Goal: Task Accomplishment & Management: Manage account settings

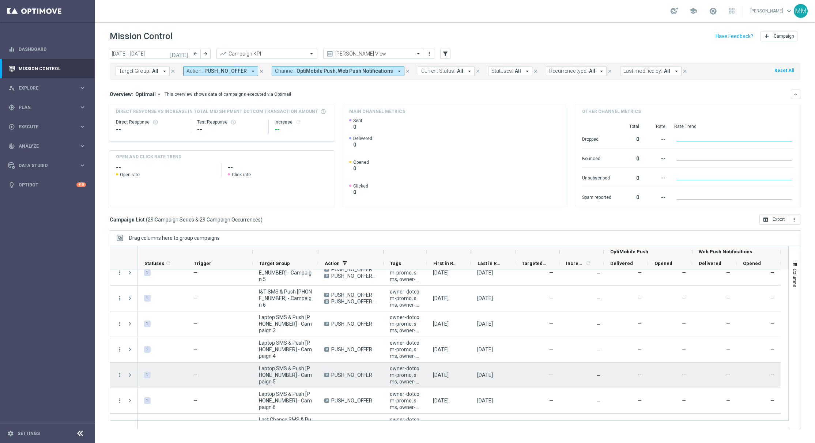
scroll to position [427, 0]
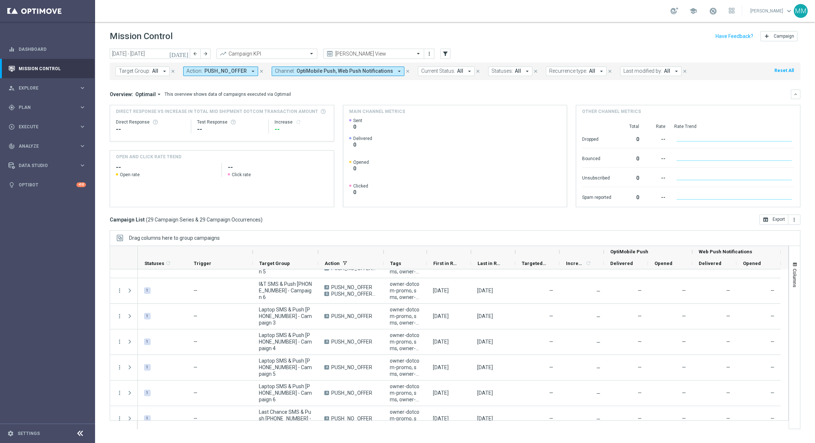
click at [156, 60] on div "Target Group: All arrow_drop_down close Action: PUSH_NO_OFFER arrow_drop_down c…" at bounding box center [455, 70] width 691 height 20
click at [153, 49] on input "06 Oct 2025 - 12 Oct 2025" at bounding box center [150, 54] width 80 height 10
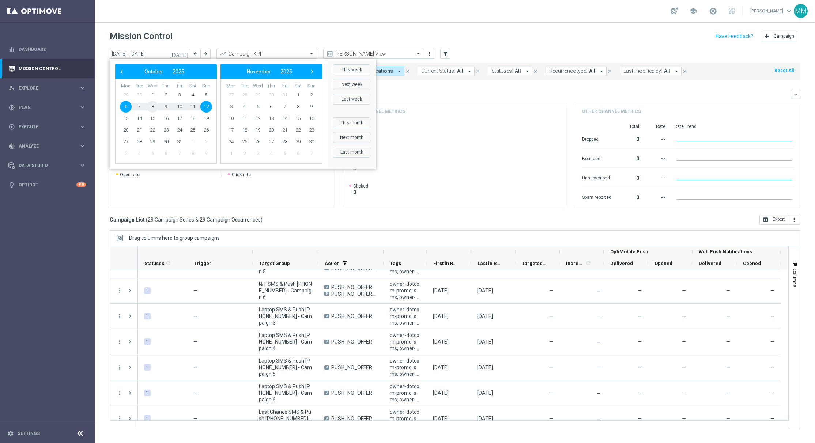
click at [156, 105] on span "8" at bounding box center [153, 107] width 12 height 12
type input "08 Oct 2025 - 08 Oct 2025"
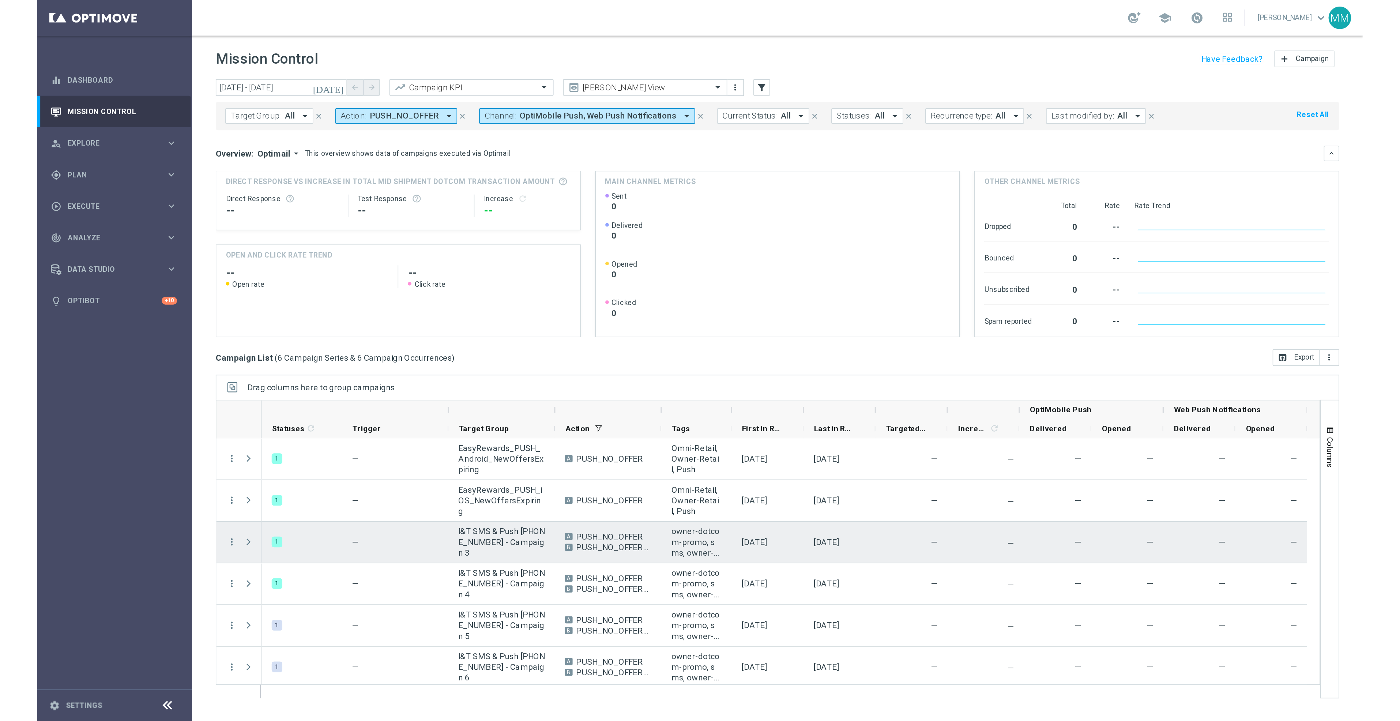
scroll to position [0, 0]
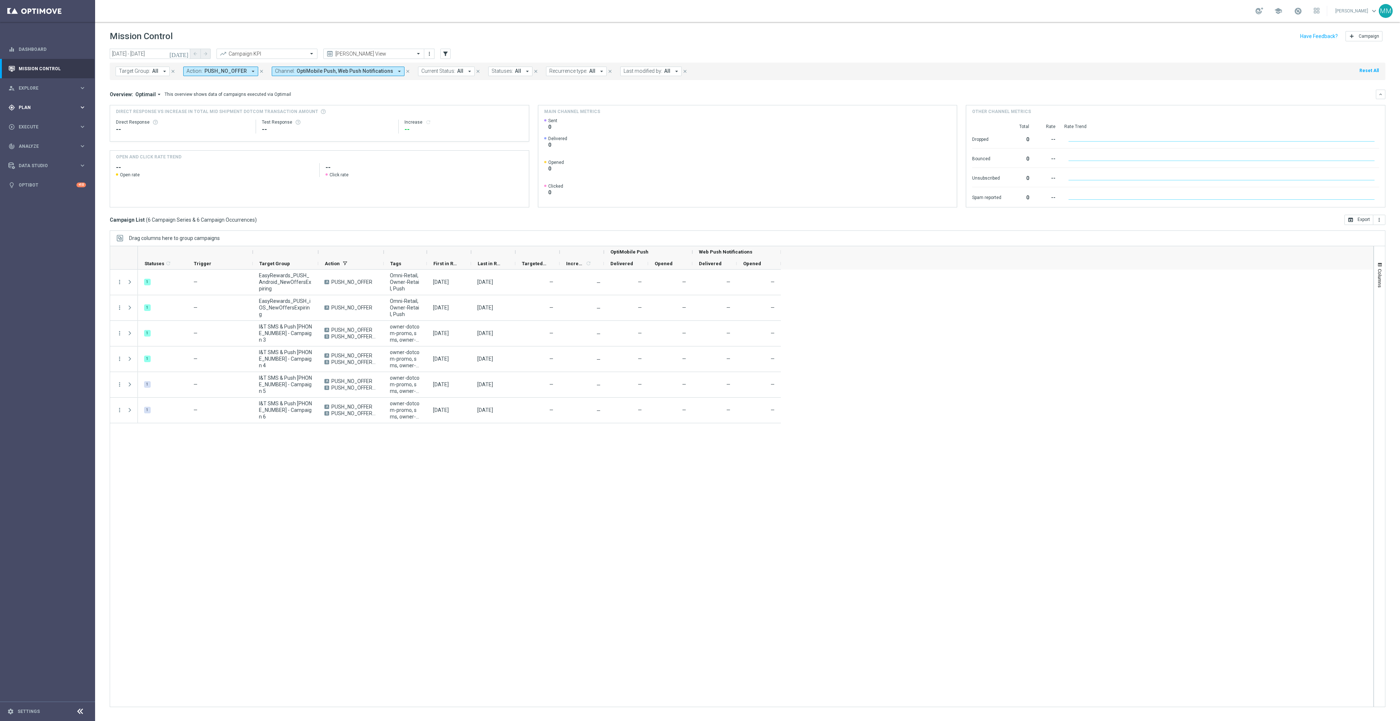
click at [50, 105] on span "Plan" at bounding box center [49, 107] width 60 height 4
click at [46, 144] on span "Templates" at bounding box center [45, 144] width 52 height 4
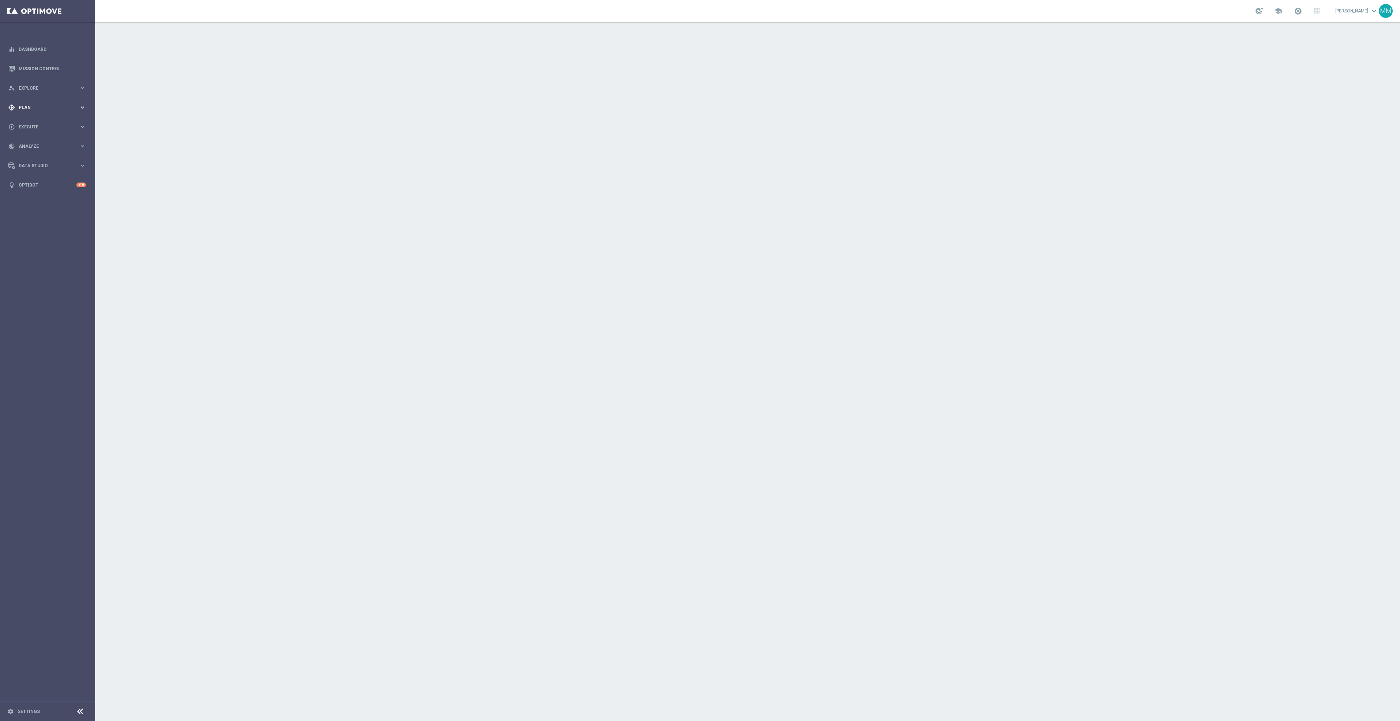
click at [42, 109] on span "Plan" at bounding box center [49, 107] width 60 height 4
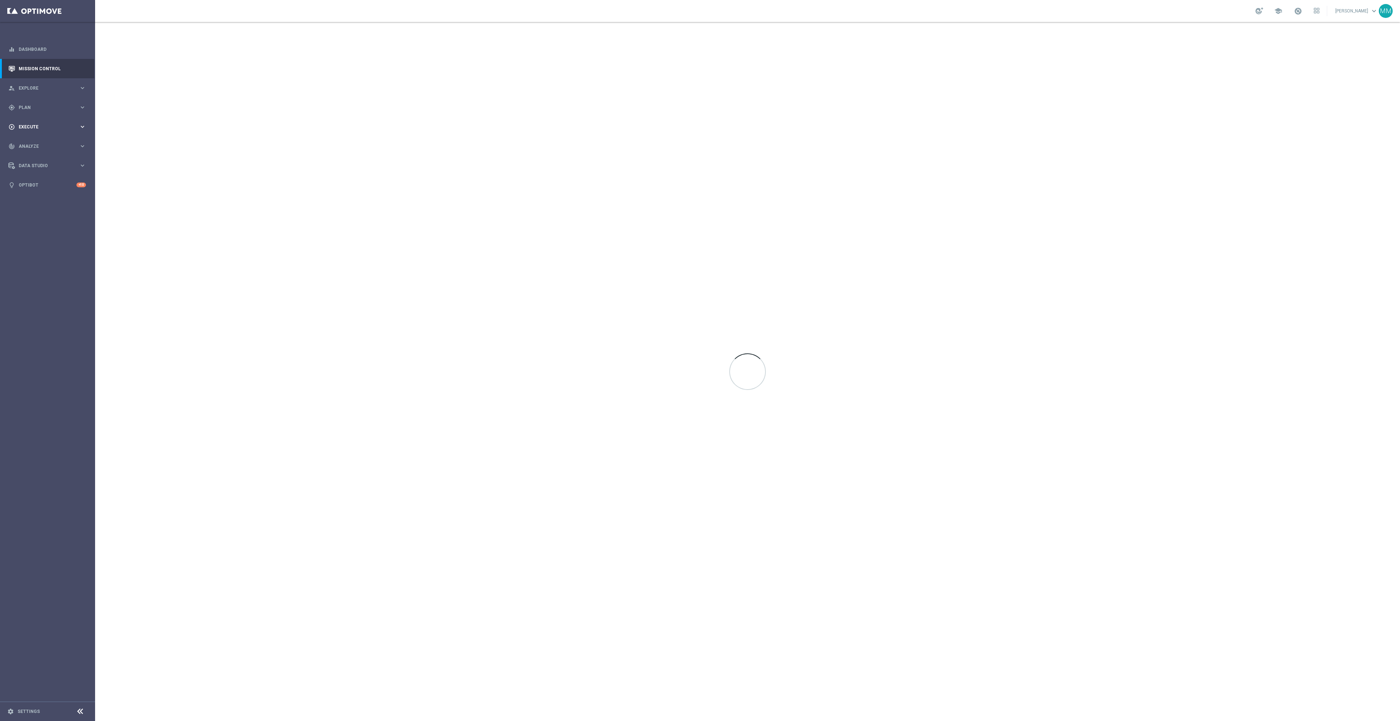
drag, startPoint x: 51, startPoint y: 143, endPoint x: 46, endPoint y: 144, distance: 4.9
click at [46, 144] on accordion "equalizer Dashboard Mission Control" at bounding box center [47, 117] width 94 height 155
click at [34, 109] on span "Plan" at bounding box center [49, 107] width 60 height 4
click at [41, 144] on span "Templates" at bounding box center [45, 144] width 52 height 4
click at [47, 176] on link "OptiMobile Push" at bounding box center [49, 178] width 53 height 6
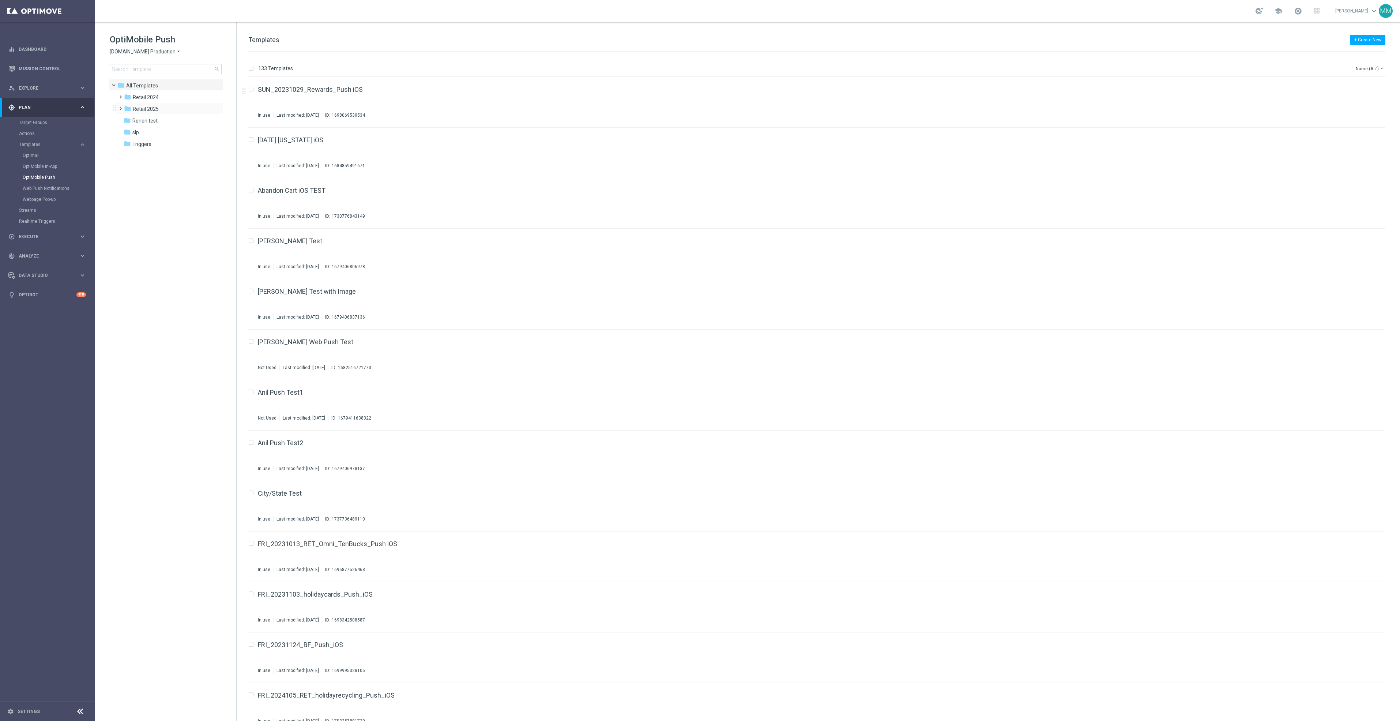
click at [180, 104] on div "folder Retail 2025 more_vert" at bounding box center [170, 108] width 108 height 12
click at [154, 109] on span "Retail 2025" at bounding box center [146, 109] width 26 height 7
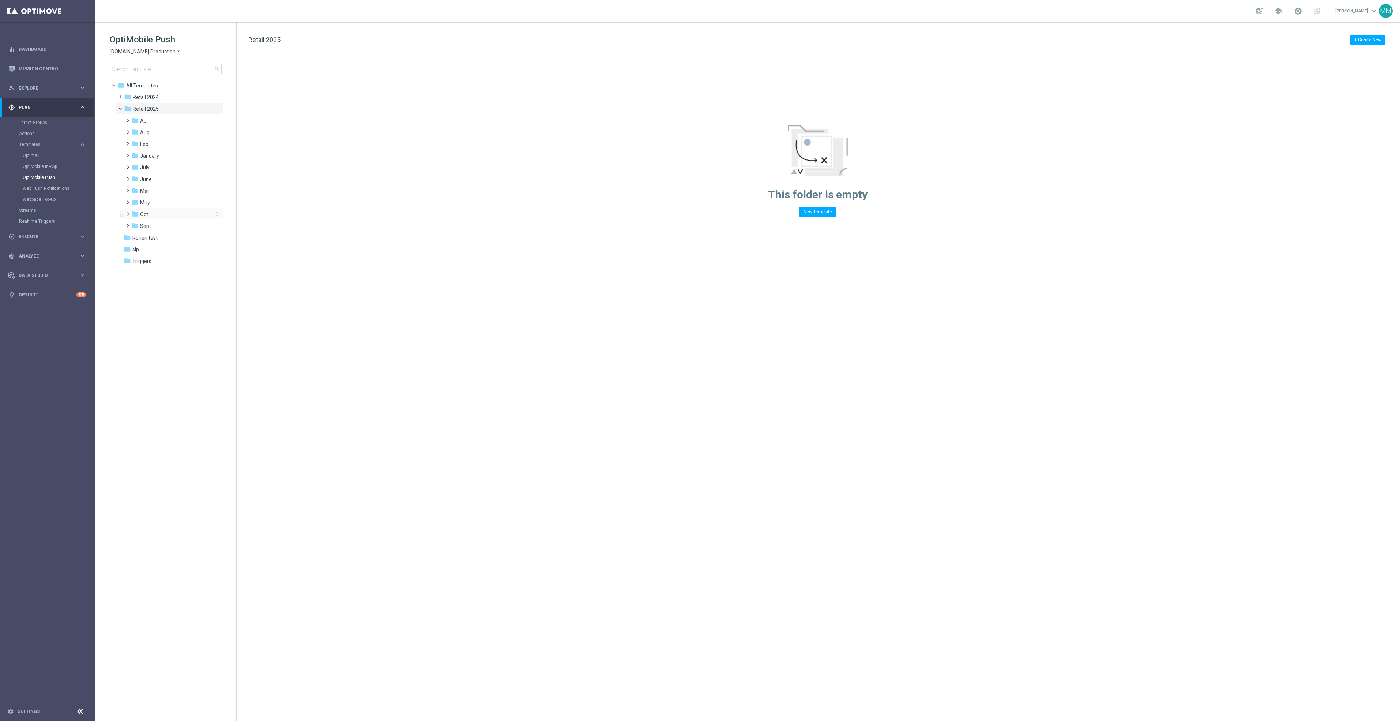
click at [188, 212] on div "folder Oct" at bounding box center [170, 214] width 78 height 8
click at [180, 227] on div "folder wo 10.12" at bounding box center [174, 226] width 72 height 8
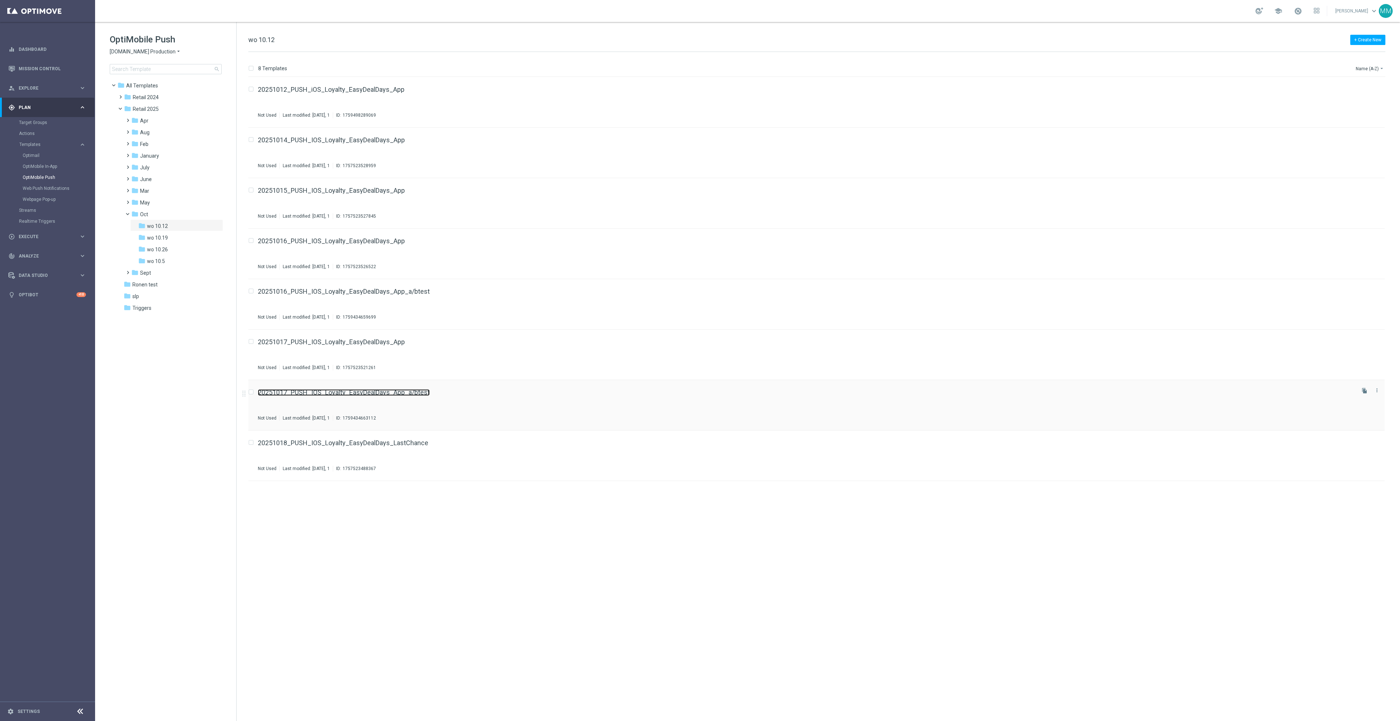
drag, startPoint x: 304, startPoint y: 388, endPoint x: 295, endPoint y: 392, distance: 9.7
drag, startPoint x: 307, startPoint y: 448, endPoint x: 301, endPoint y: 444, distance: 7.9
click at [164, 263] on span "wo 10.5" at bounding box center [156, 261] width 18 height 7
click at [57, 73] on link "Mission Control" at bounding box center [52, 68] width 67 height 19
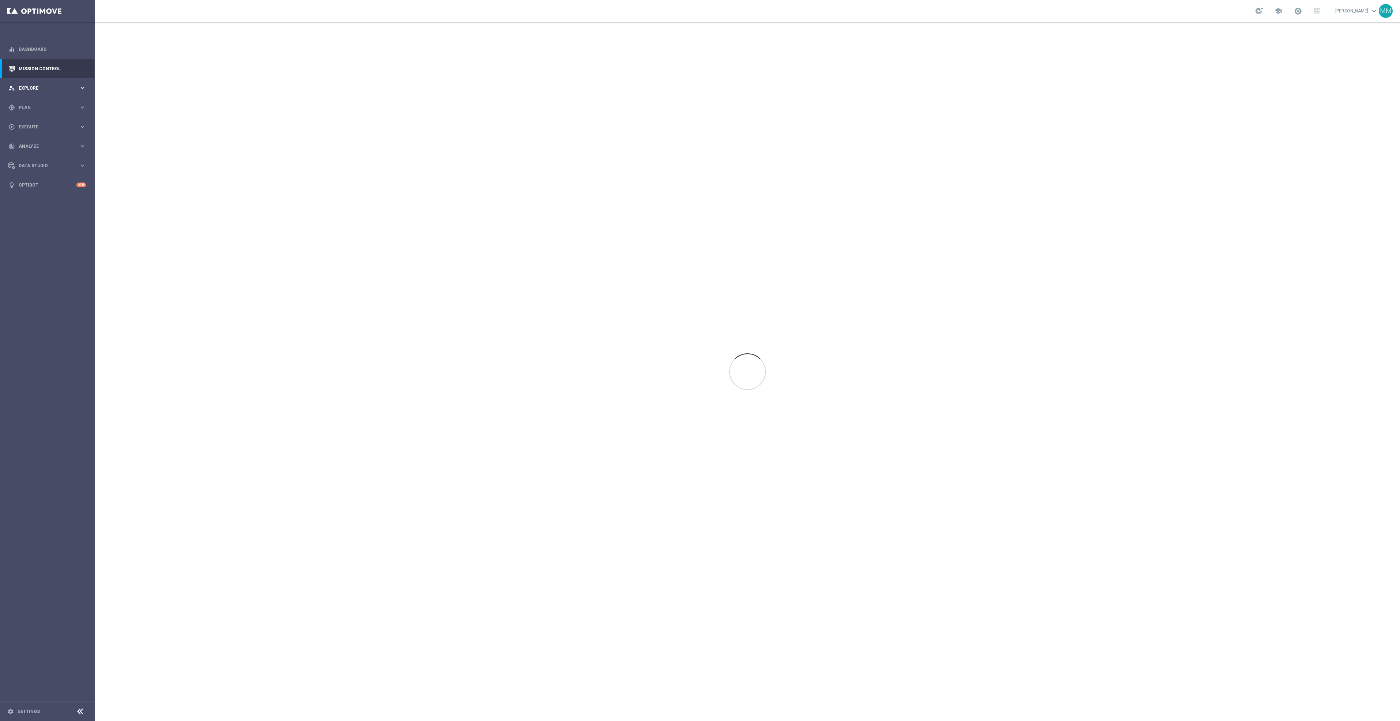
click at [53, 89] on span "Explore" at bounding box center [49, 88] width 60 height 4
click at [66, 197] on span "Plan" at bounding box center [49, 195] width 60 height 4
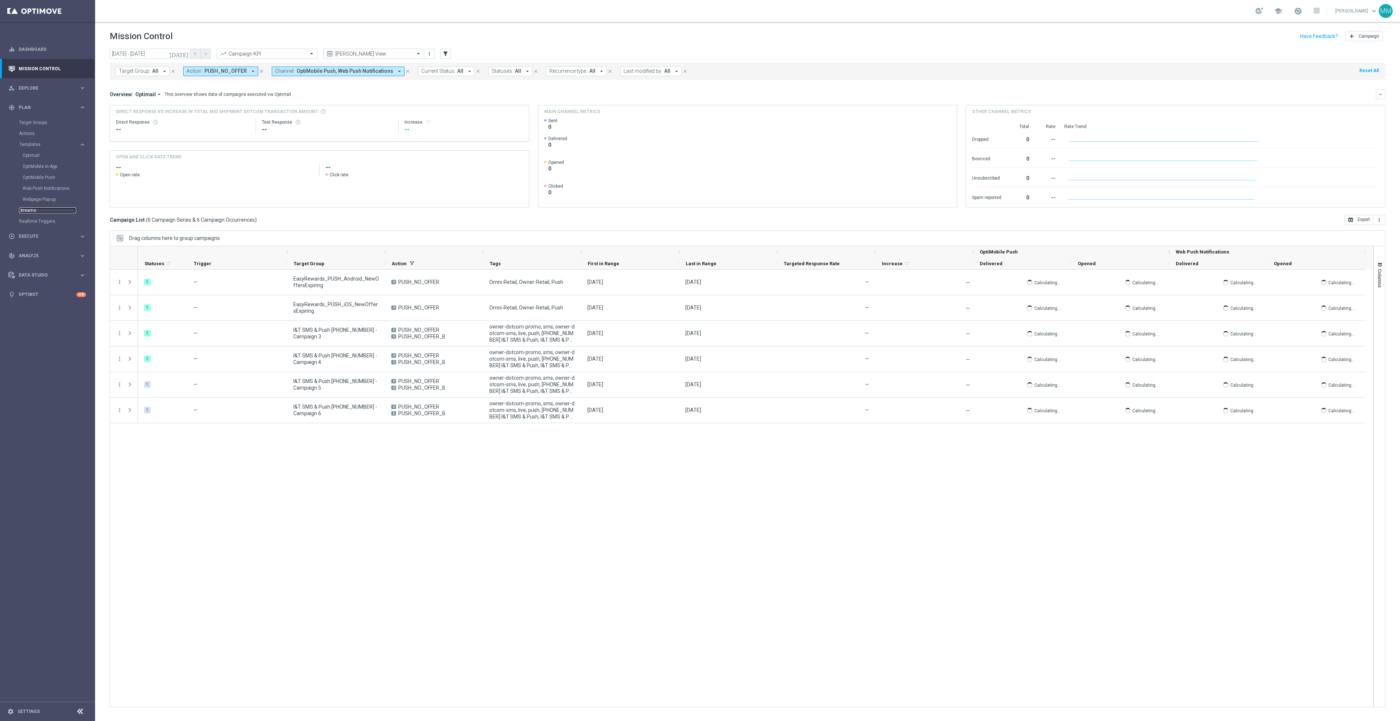
click at [35, 208] on link "Streams" at bounding box center [47, 210] width 57 height 6
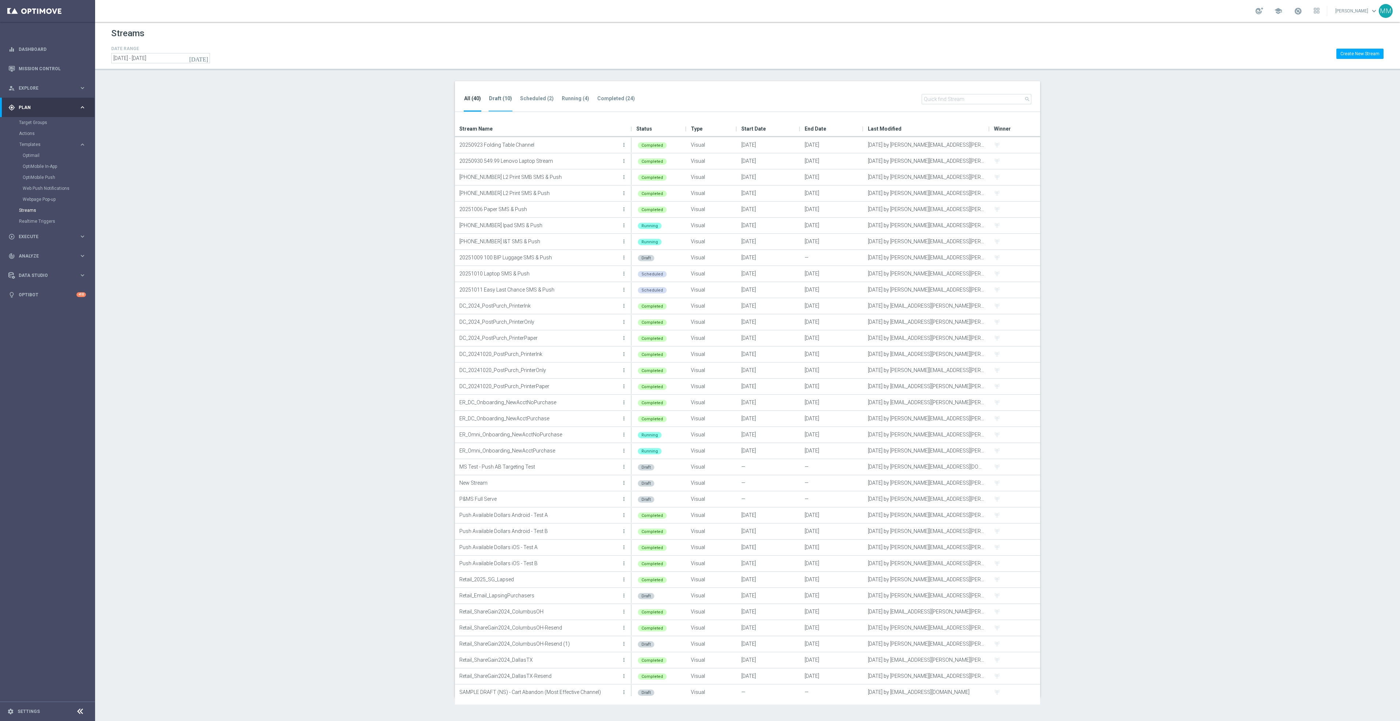
click at [505, 101] on li "Draft (10)" at bounding box center [501, 102] width 24 height 17
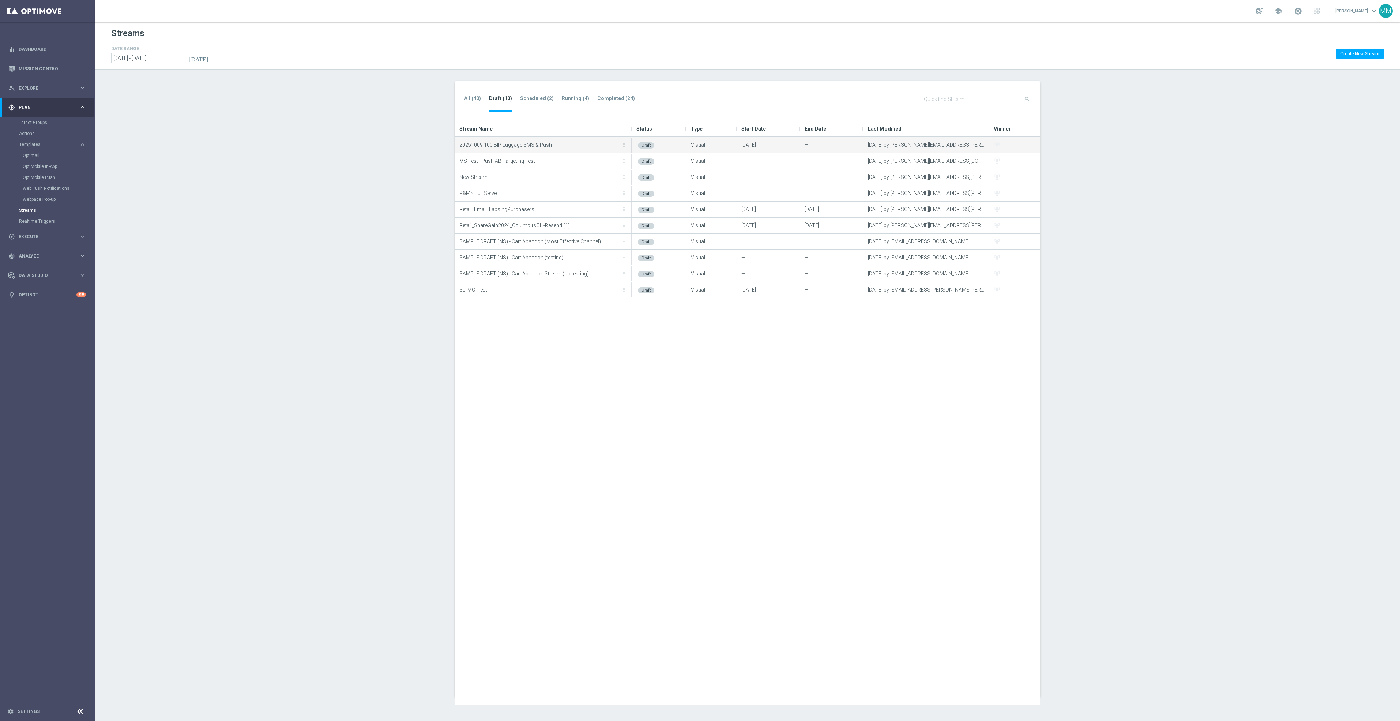
click at [624, 145] on icon "more_vert" at bounding box center [624, 145] width 6 height 6
click at [612, 151] on div "Edit" at bounding box center [595, 152] width 44 height 5
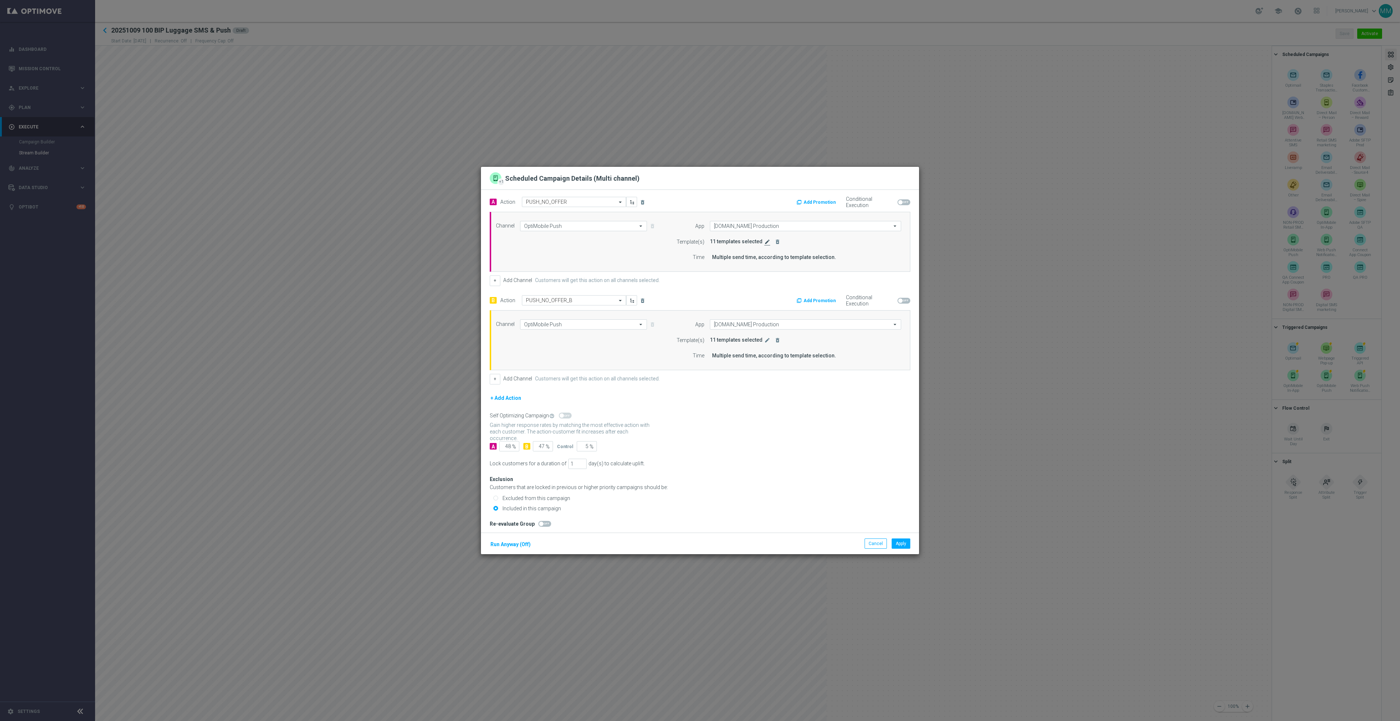
click at [765, 244] on icon "edit" at bounding box center [768, 242] width 6 height 6
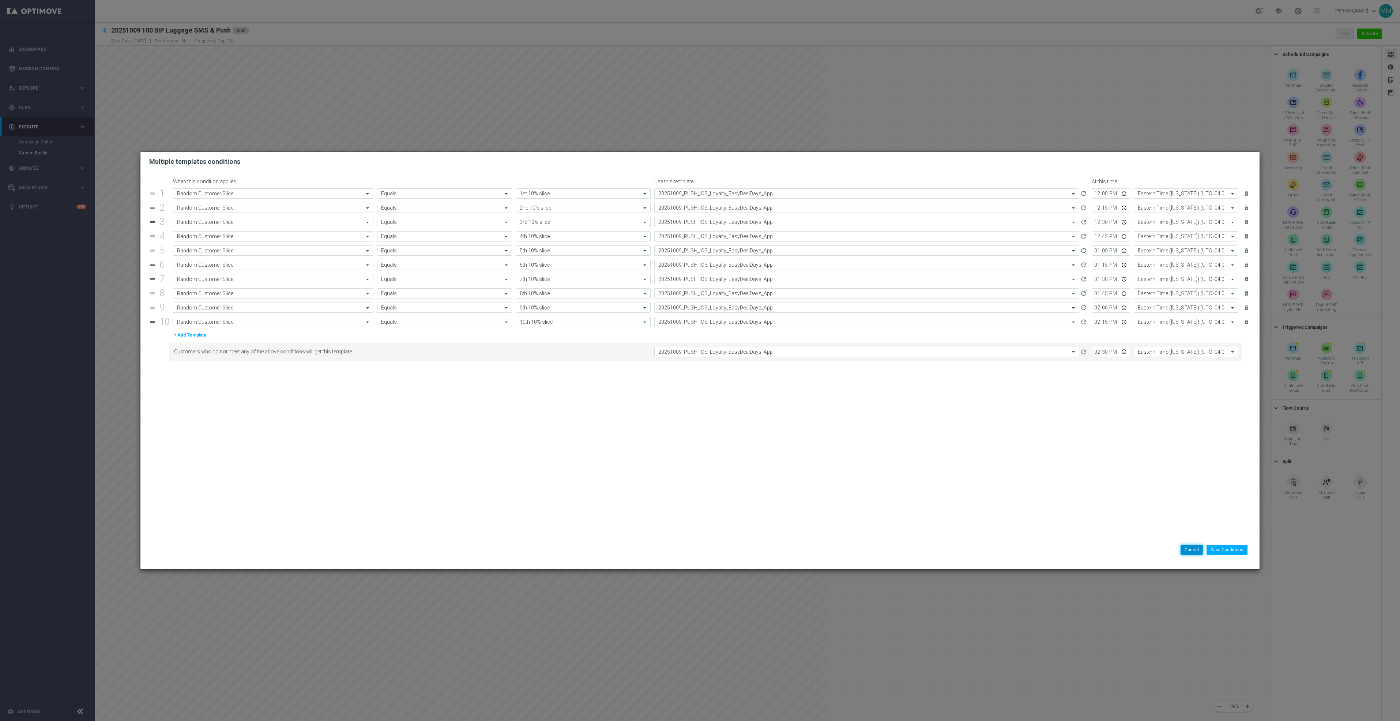
click at [1183, 552] on button "Cancel" at bounding box center [1192, 550] width 22 height 10
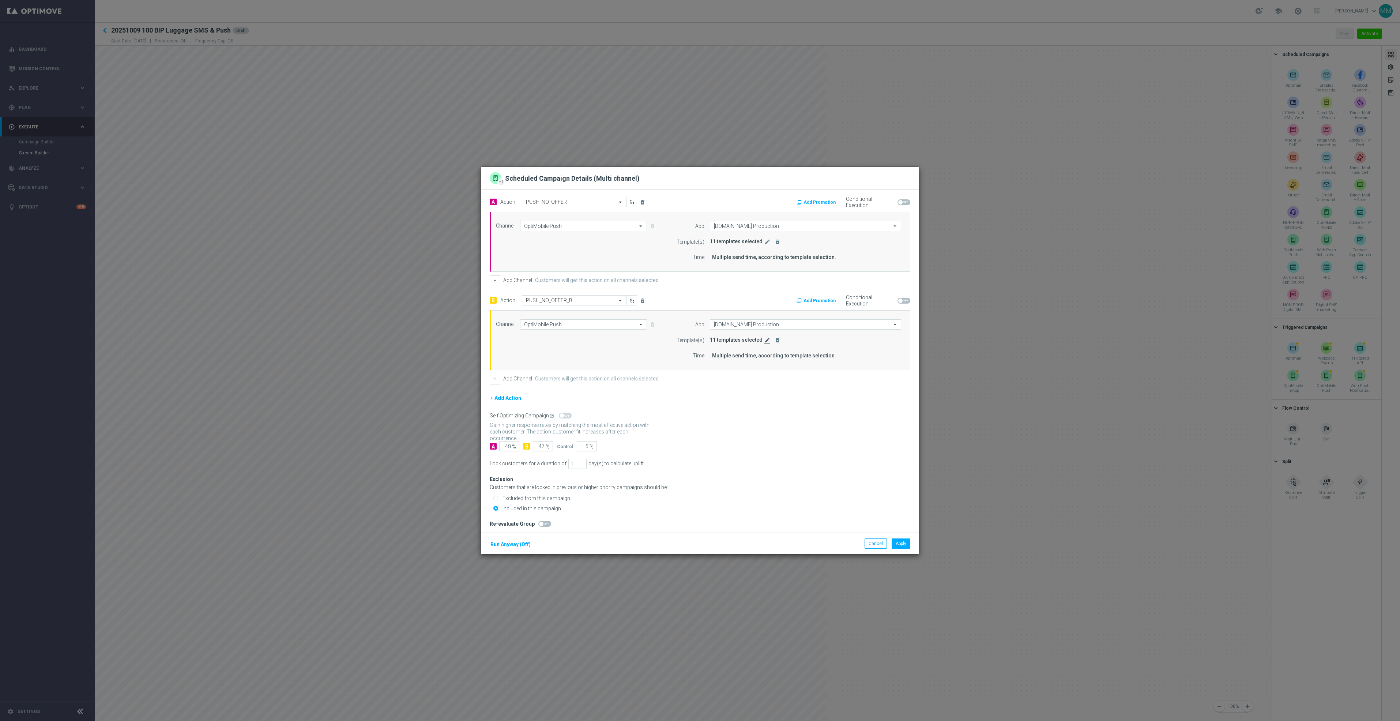
click at [765, 340] on icon "edit" at bounding box center [768, 340] width 6 height 6
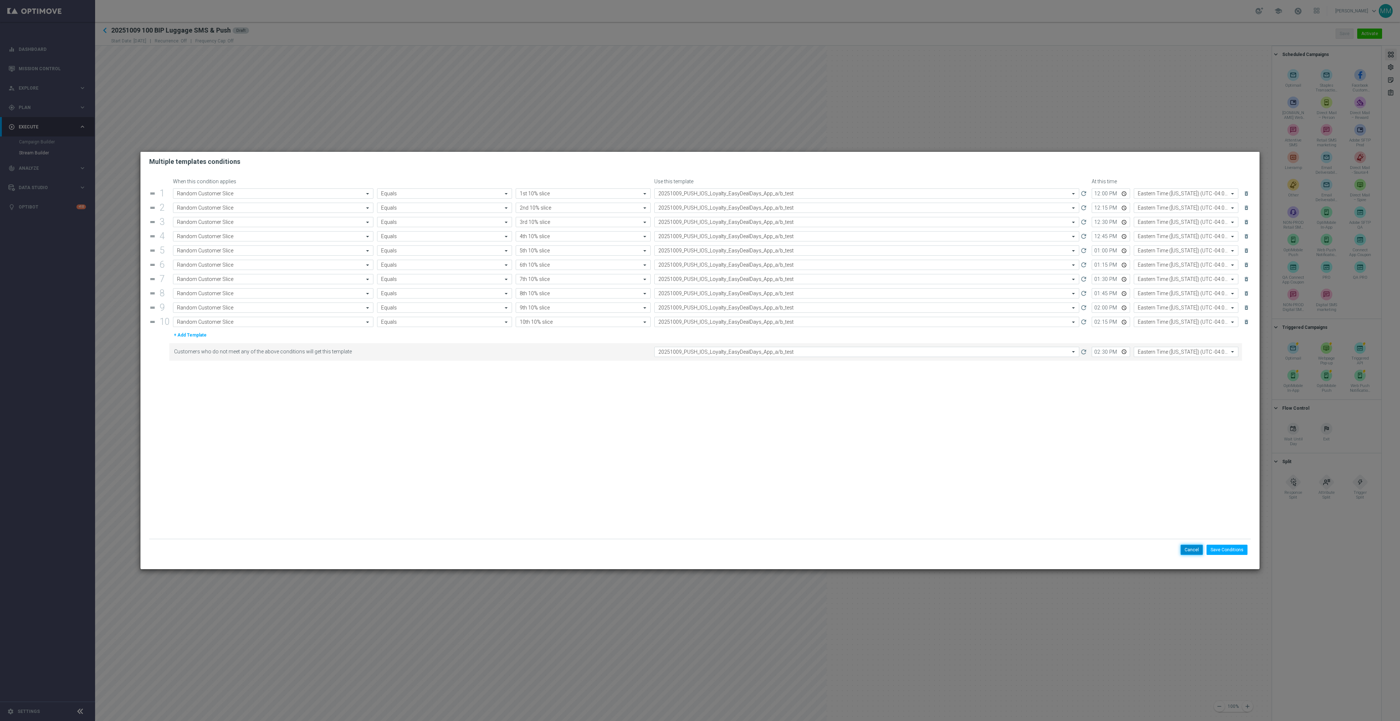
click at [1188, 546] on button "Cancel" at bounding box center [1192, 550] width 22 height 10
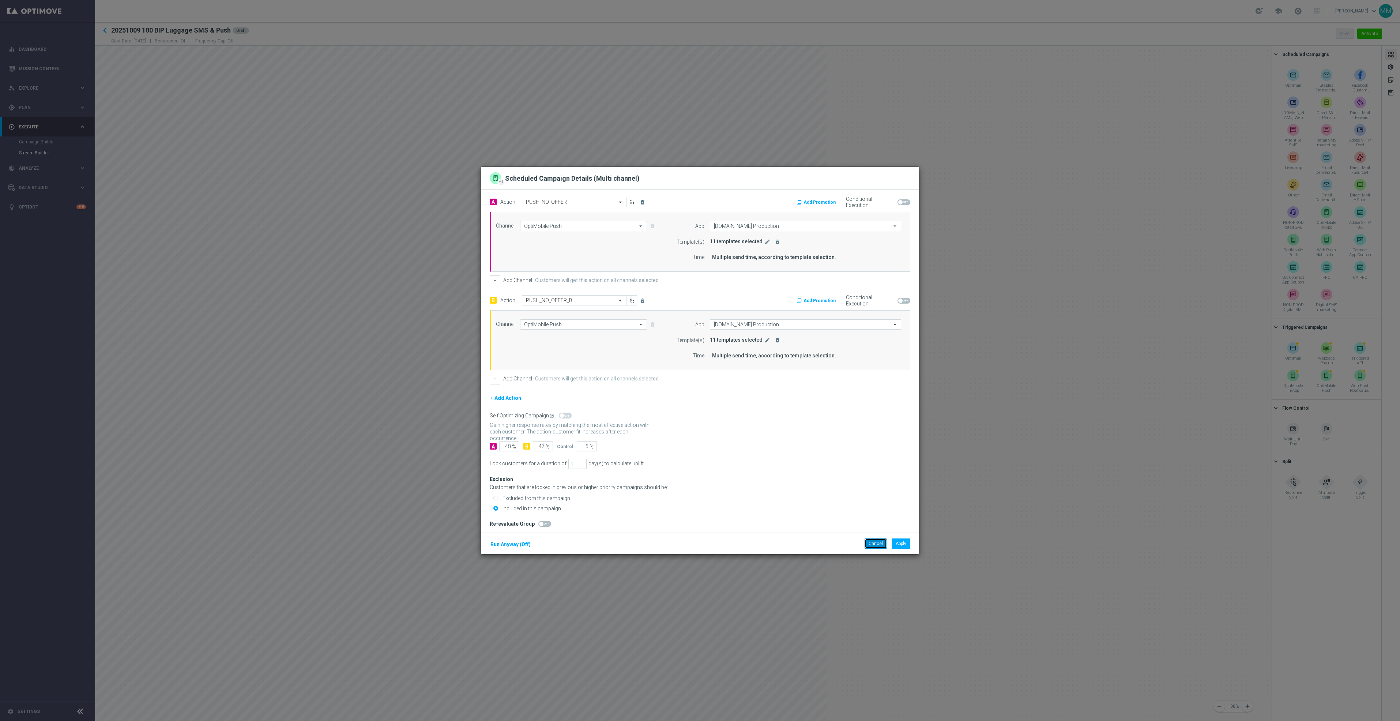
click at [875, 548] on button "Cancel" at bounding box center [876, 544] width 22 height 10
click at [765, 243] on icon "edit" at bounding box center [768, 242] width 6 height 6
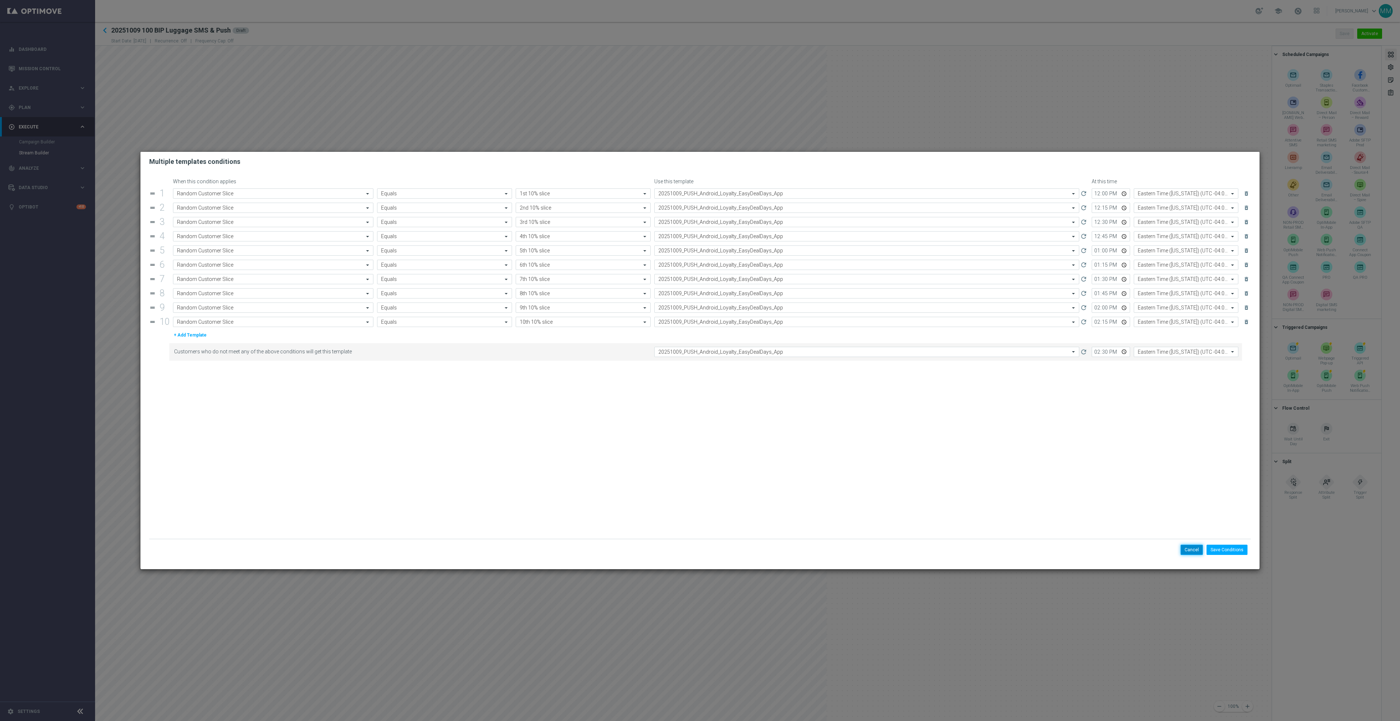
click at [1184, 551] on button "Cancel" at bounding box center [1192, 550] width 22 height 10
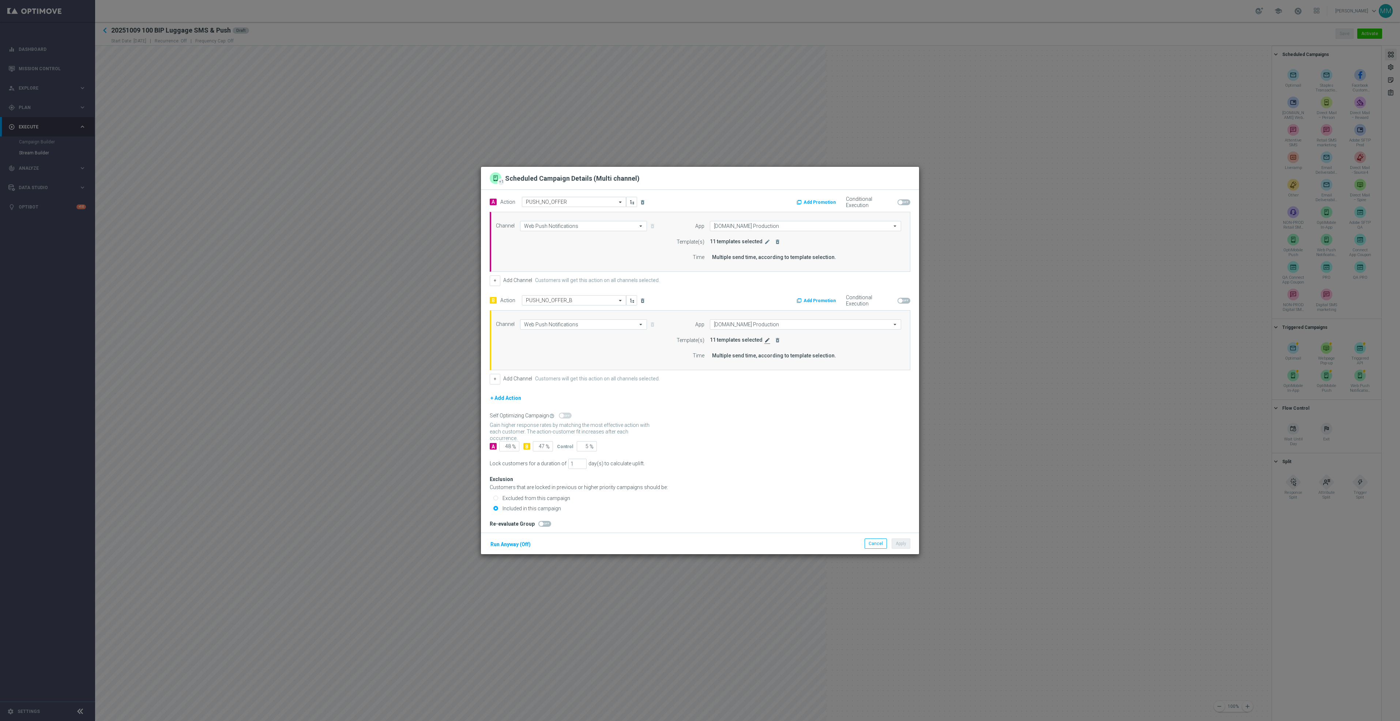
click at [765, 341] on icon "edit" at bounding box center [768, 340] width 6 height 6
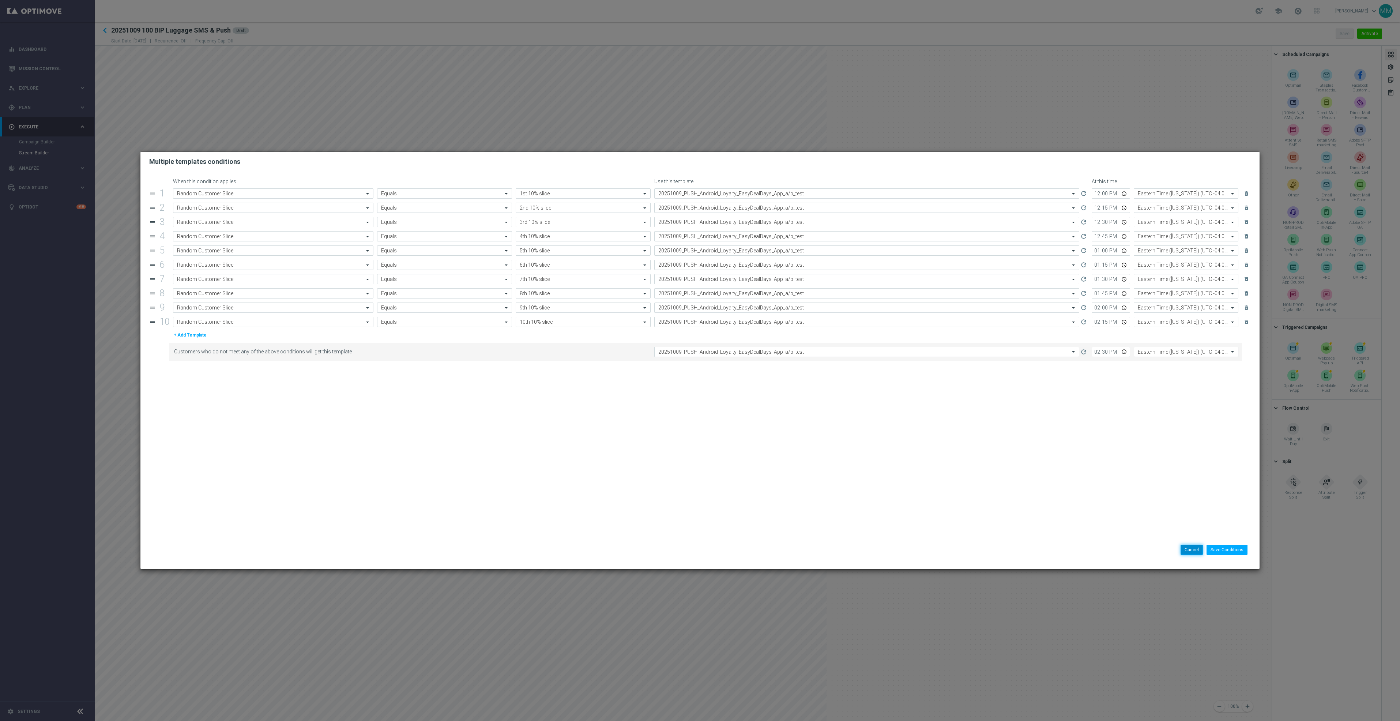
click at [1189, 547] on button "Cancel" at bounding box center [1192, 550] width 22 height 10
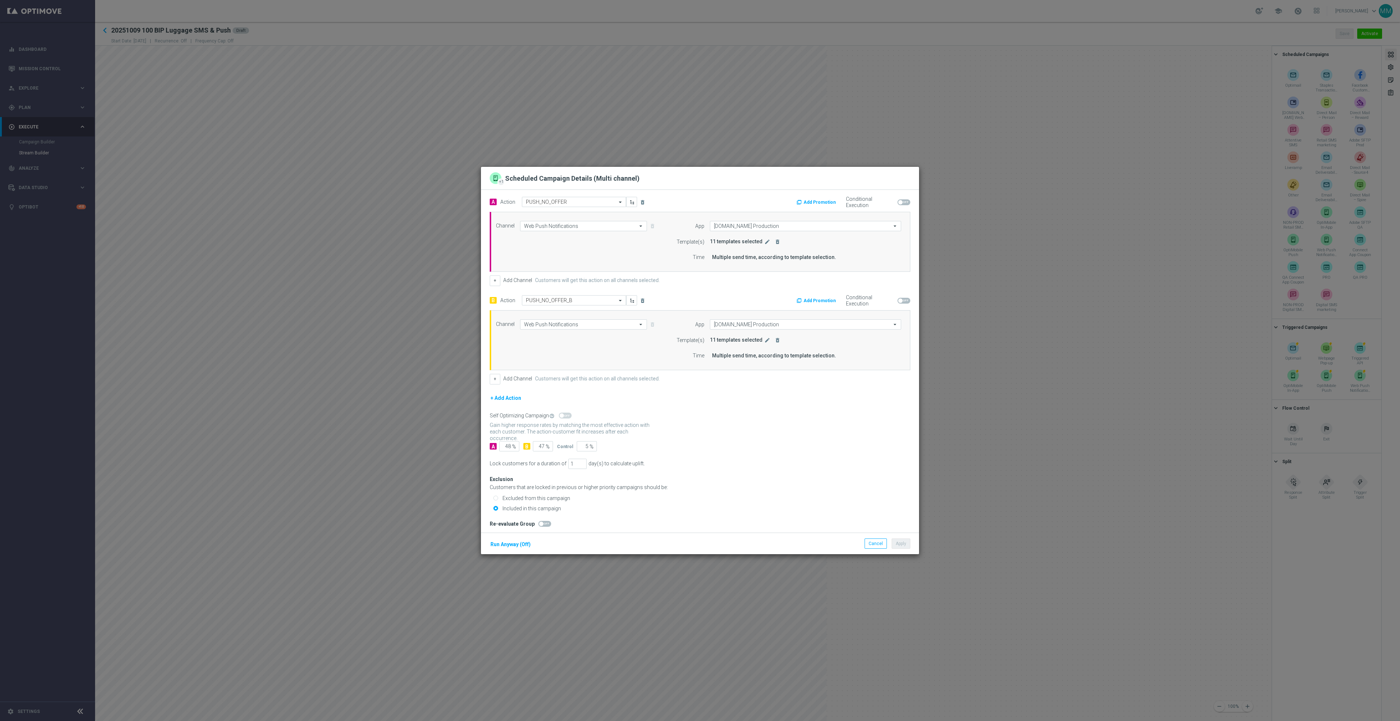
click at [836, 607] on modal-container "+1 Scheduled Campaign Details (Multi channel) A Action Select action PUSH_NO_OF…" at bounding box center [700, 360] width 1400 height 721
click at [870, 548] on button "Cancel" at bounding box center [876, 544] width 22 height 10
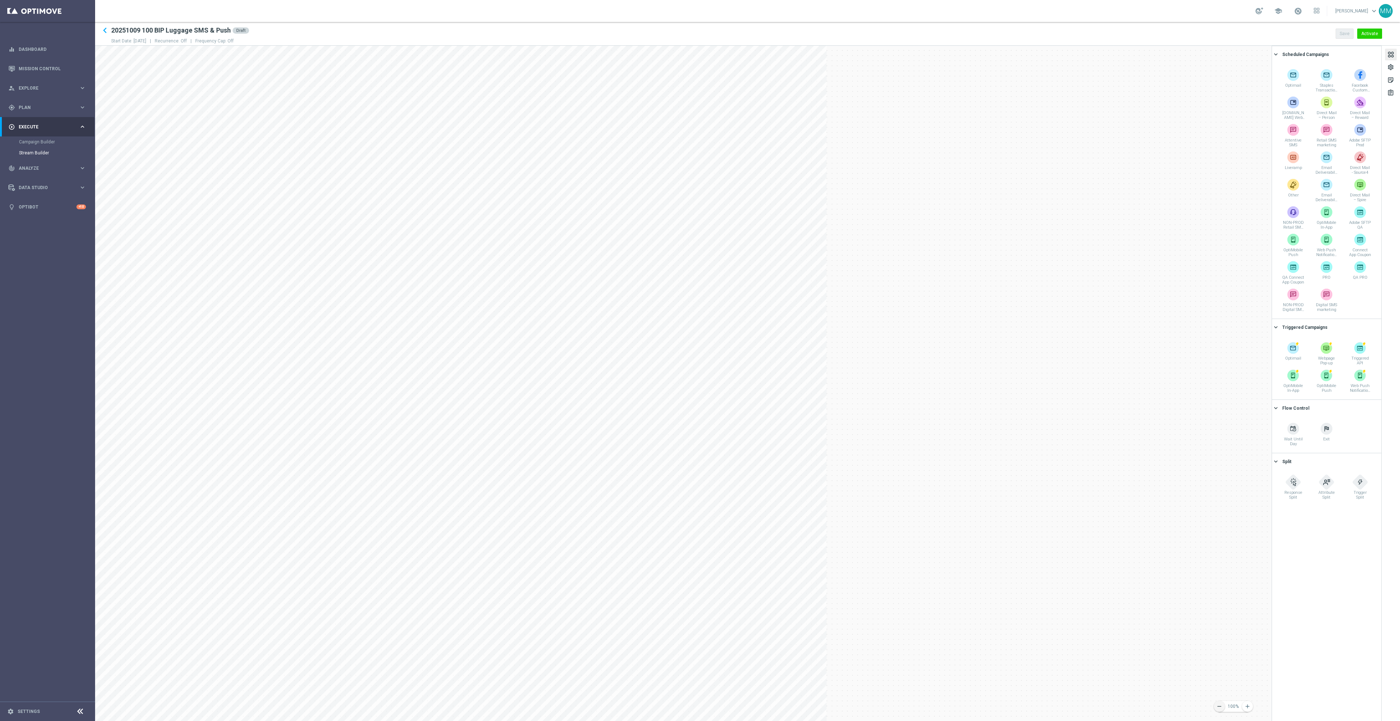
click at [1217, 707] on icon "remove" at bounding box center [1219, 706] width 7 height 7
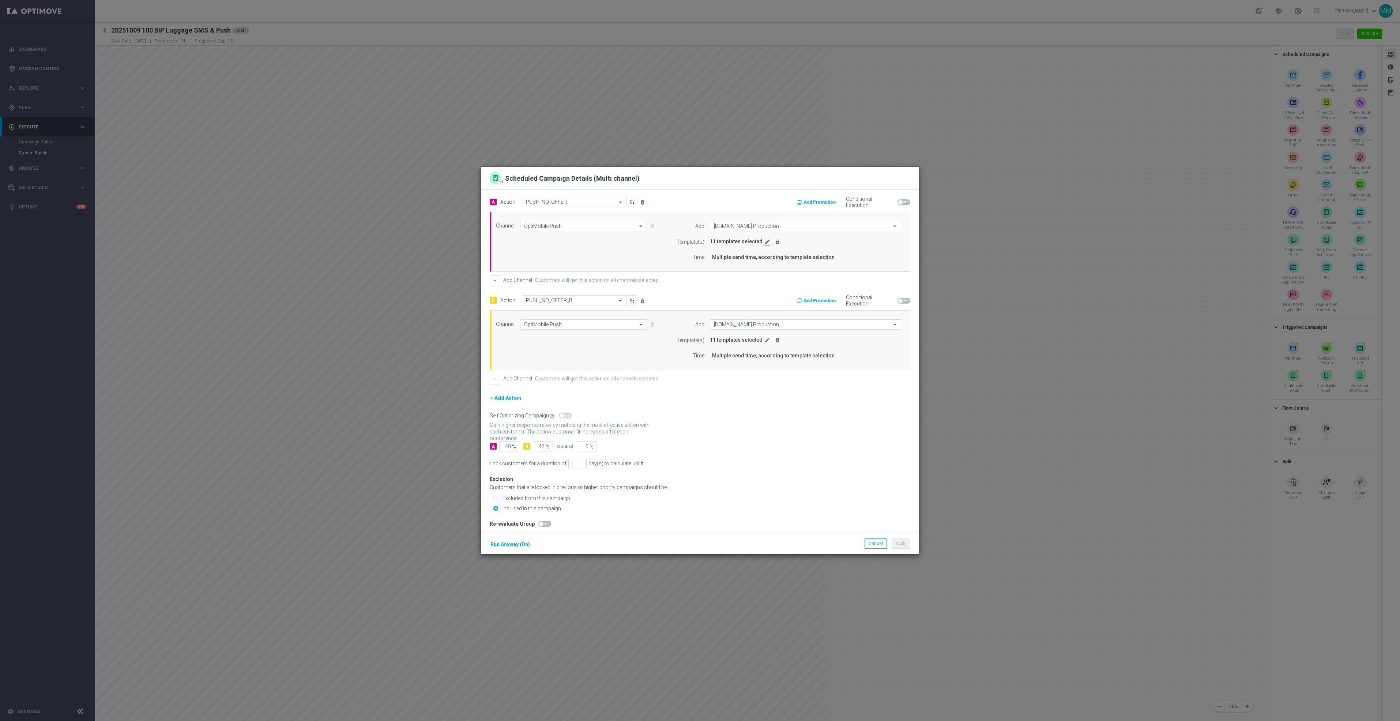
click at [765, 243] on icon "edit" at bounding box center [768, 242] width 6 height 6
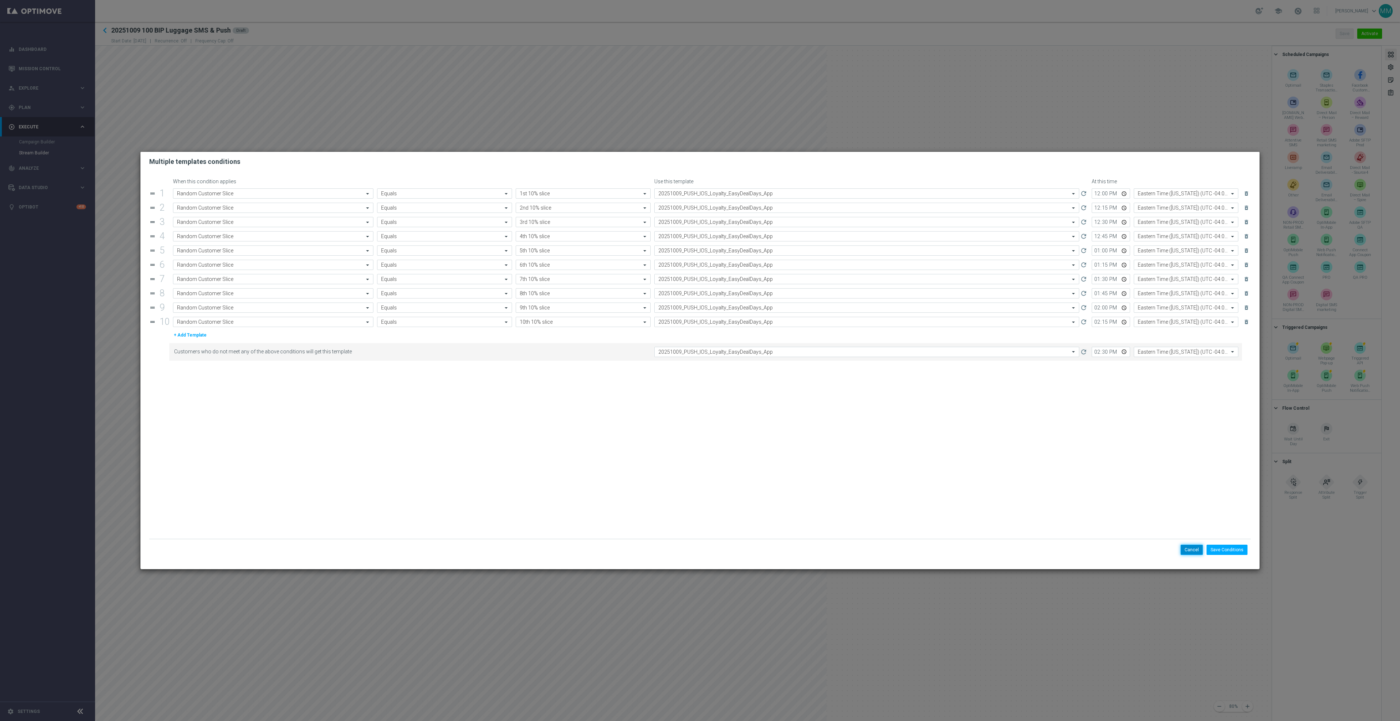
click at [1187, 550] on button "Cancel" at bounding box center [1192, 550] width 22 height 10
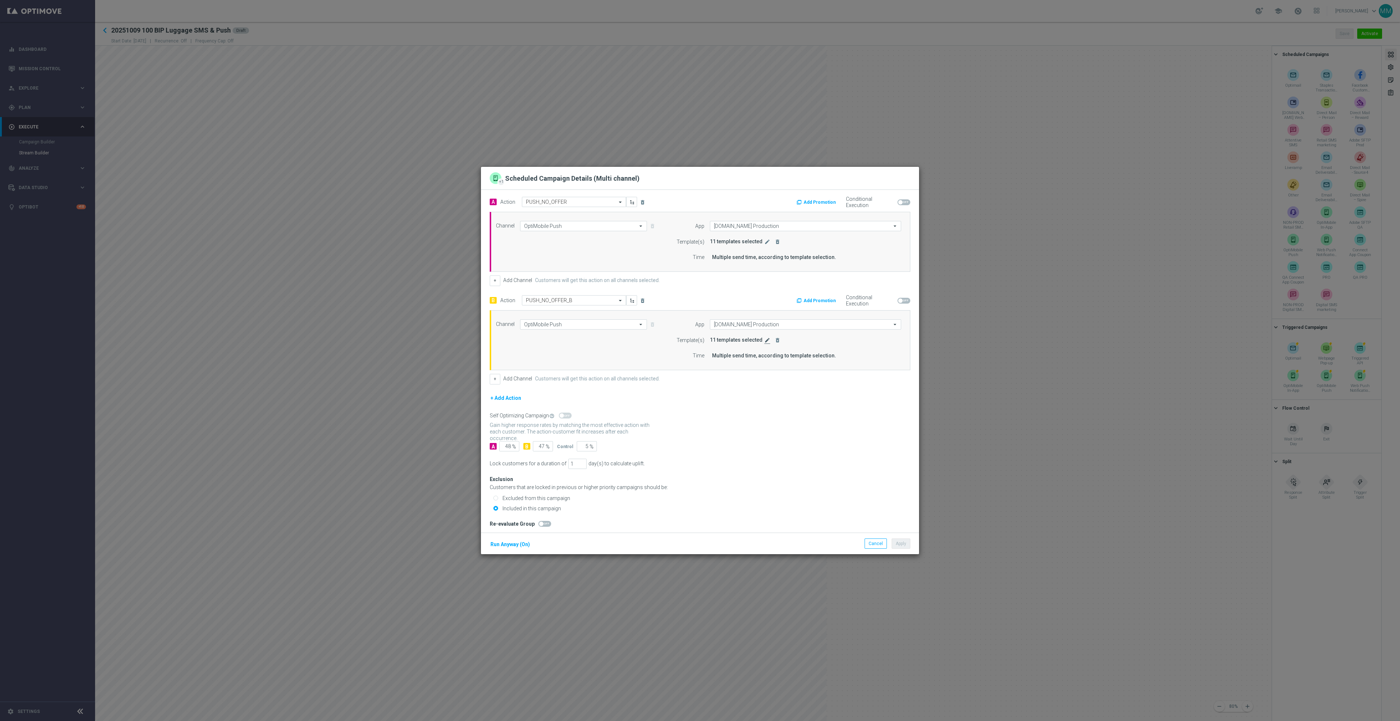
click at [765, 341] on icon "edit" at bounding box center [768, 340] width 6 height 6
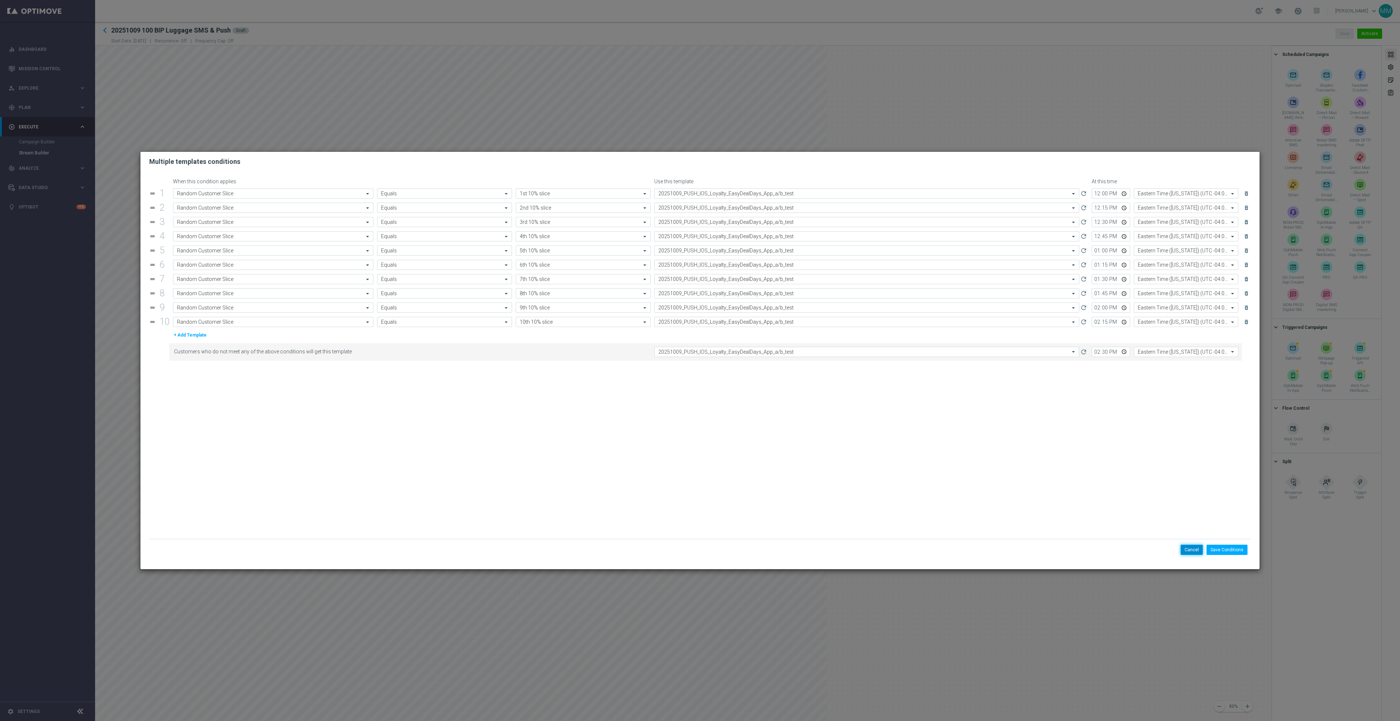
click at [1189, 550] on button "Cancel" at bounding box center [1192, 550] width 22 height 10
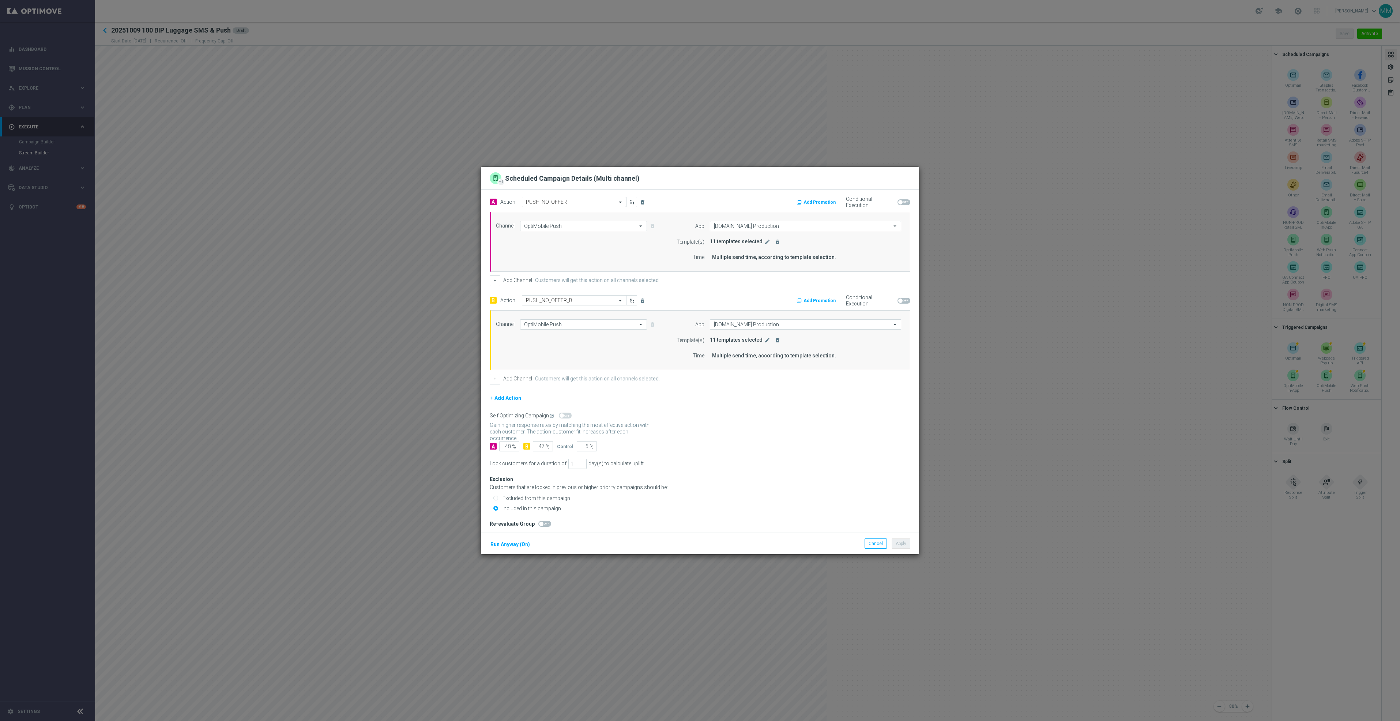
click at [729, 97] on modal-container "+1 Scheduled Campaign Details (Multi channel) A Action Select action PUSH_NO_OF…" at bounding box center [700, 360] width 1400 height 721
click at [1203, 146] on modal-container "+1 Scheduled Campaign Details (Multi channel) A Action Select action PUSH_NO_OF…" at bounding box center [700, 360] width 1400 height 721
click at [873, 543] on button "Cancel" at bounding box center [876, 544] width 22 height 10
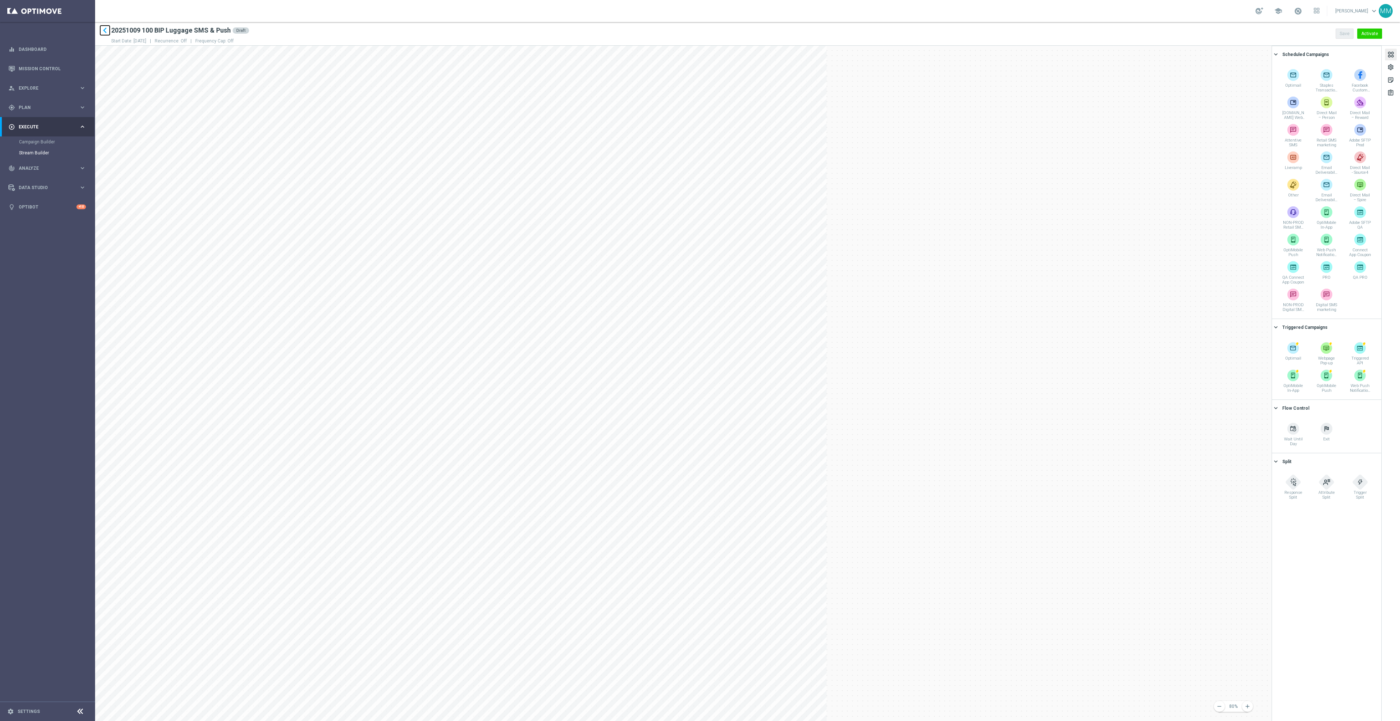
click at [106, 31] on icon "keyboard_arrow_left" at bounding box center [105, 30] width 11 height 11
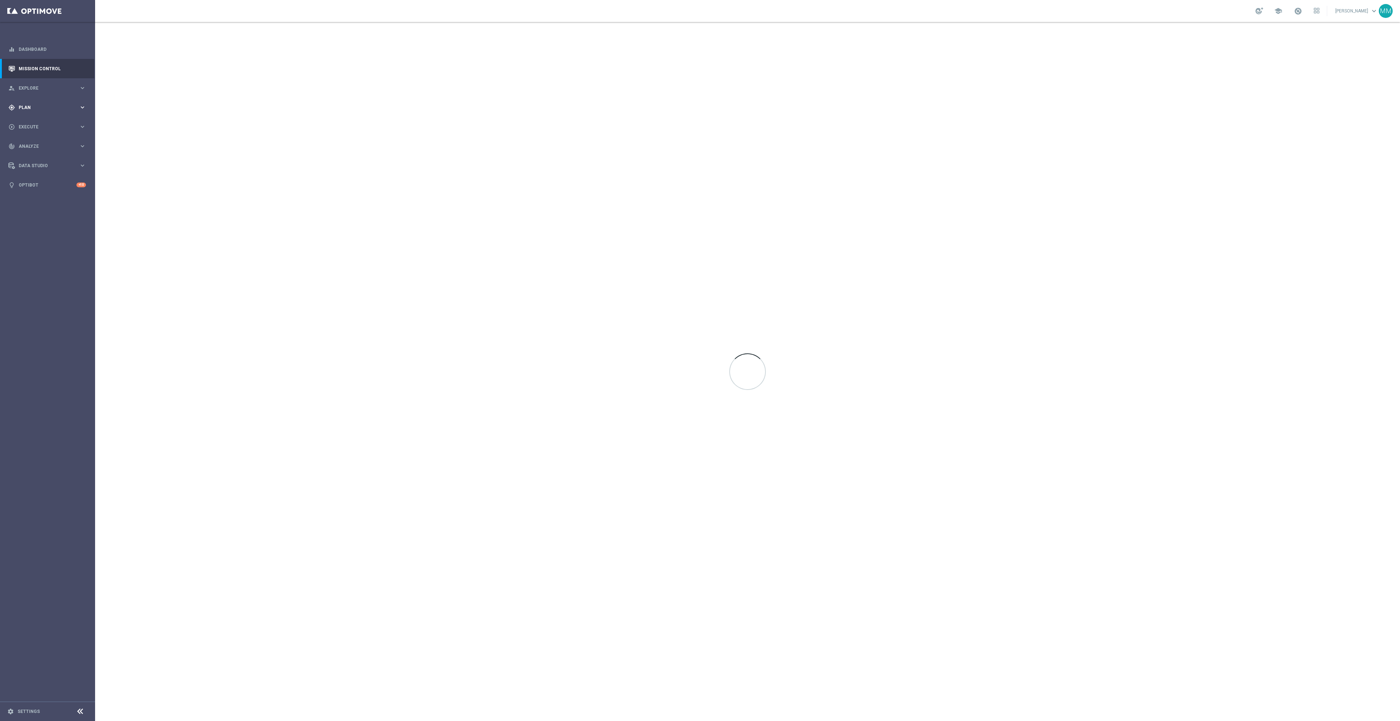
click at [53, 111] on div "gps_fixed Plan keyboard_arrow_right" at bounding box center [47, 107] width 94 height 19
click at [45, 143] on span "Templates" at bounding box center [45, 144] width 52 height 4
click at [52, 187] on link "Web Push Notifications" at bounding box center [49, 188] width 53 height 6
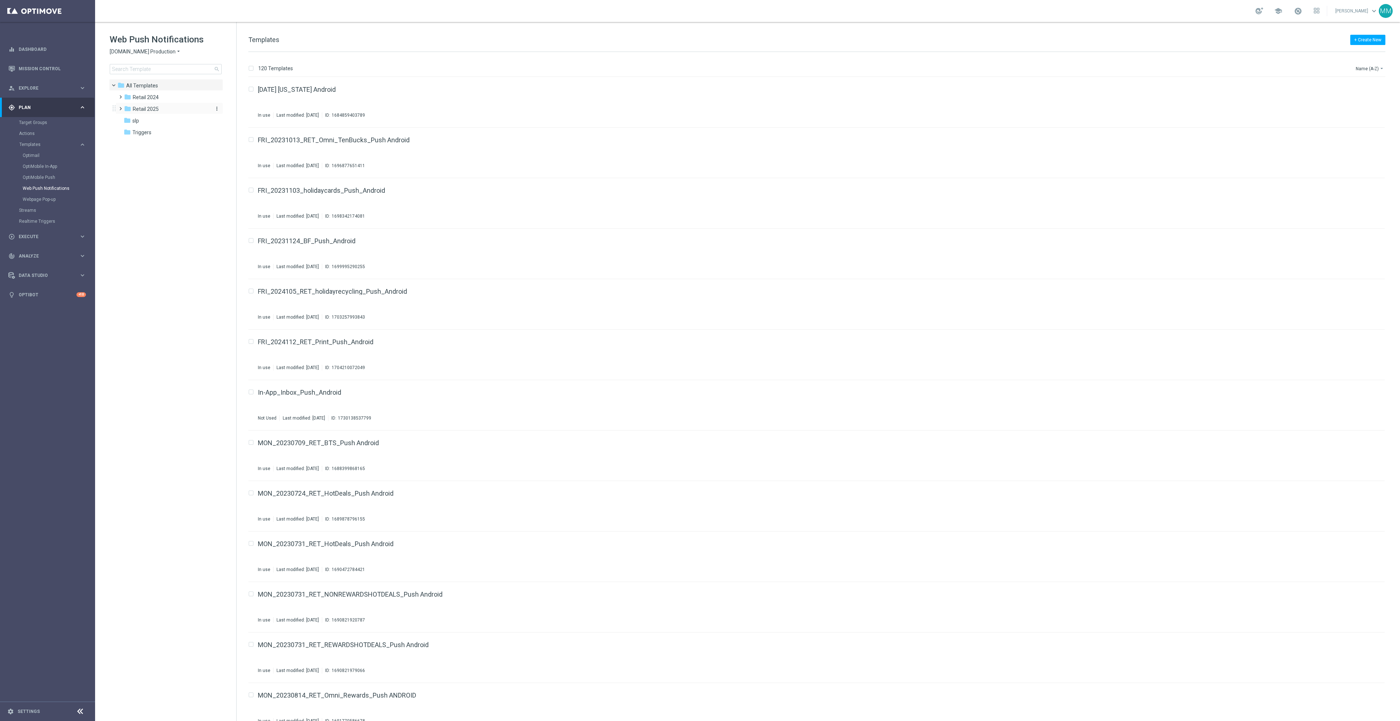
click at [165, 113] on div "folder Retail 2025" at bounding box center [166, 109] width 84 height 8
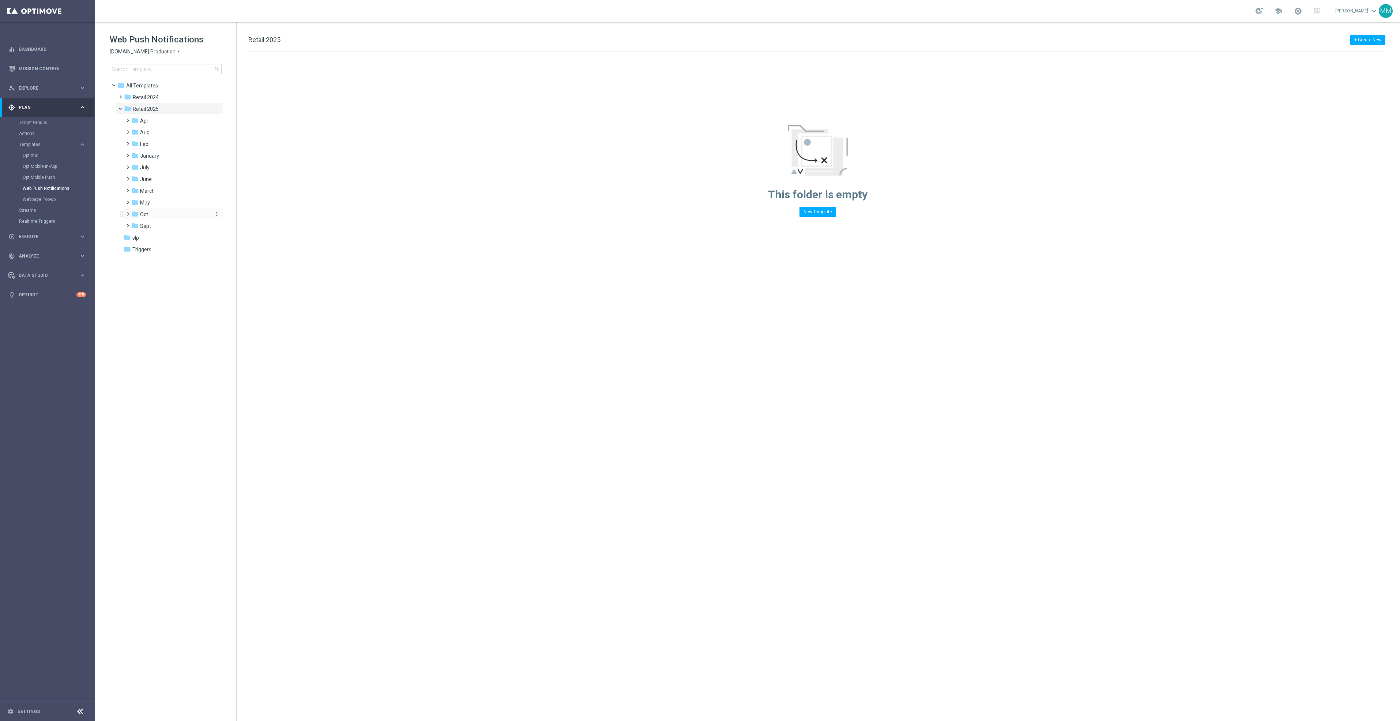
click at [164, 212] on div "folder Oct" at bounding box center [170, 214] width 78 height 8
click at [166, 229] on span "wo 10.12" at bounding box center [157, 226] width 21 height 7
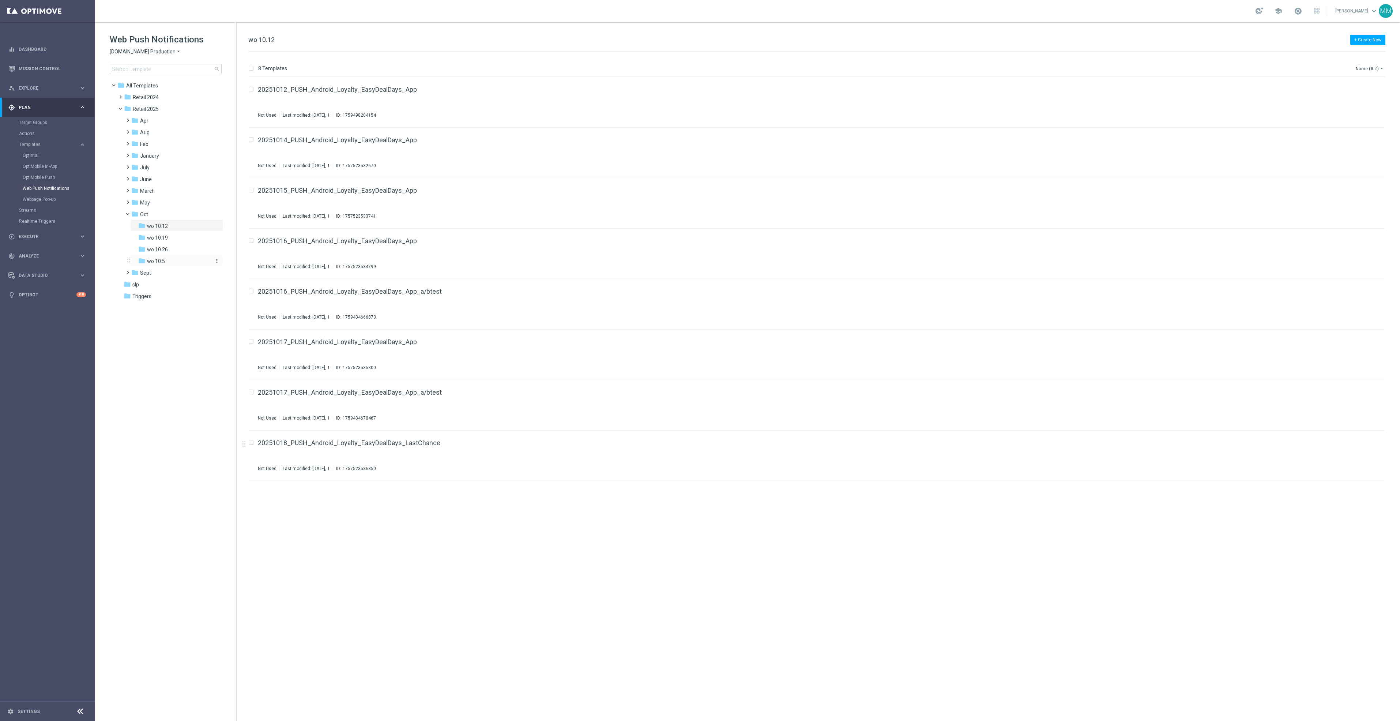
click at [177, 260] on div "folder wo 10.5" at bounding box center [174, 261] width 72 height 8
click at [184, 225] on div "folder wo 10.12" at bounding box center [174, 226] width 72 height 8
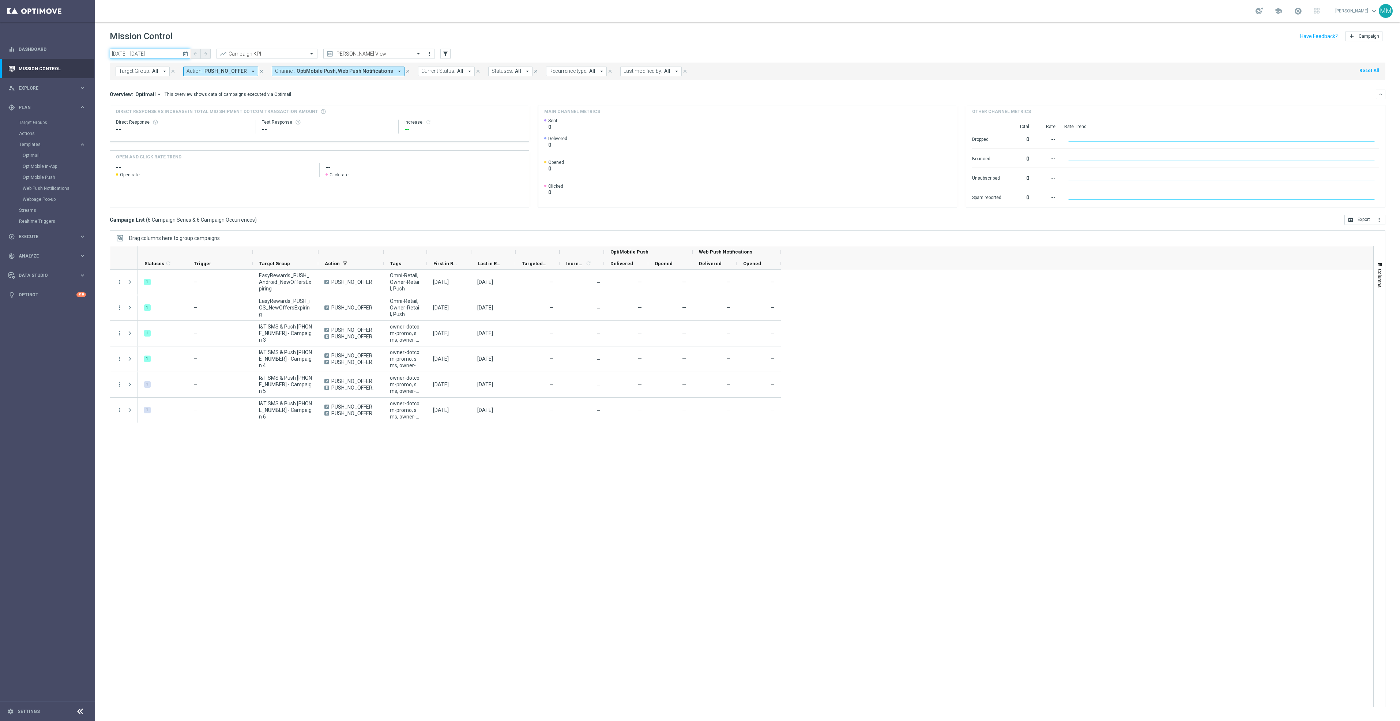
click at [164, 57] on input "08 Oct 2025 - 08 Oct 2025" at bounding box center [150, 54] width 80 height 10
click at [165, 108] on span "9" at bounding box center [166, 107] width 12 height 12
type input "09 Oct 2025 - 09 Oct 2025"
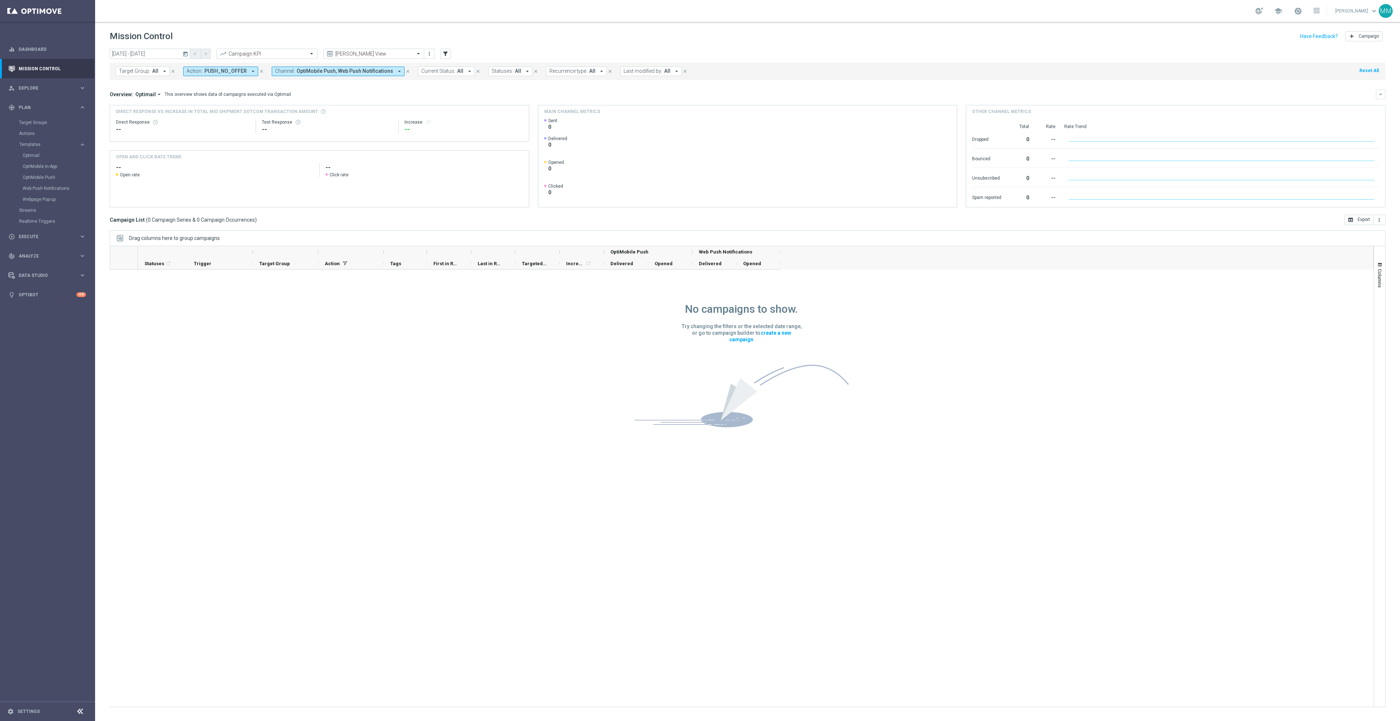
click at [405, 72] on icon "close" at bounding box center [407, 71] width 5 height 5
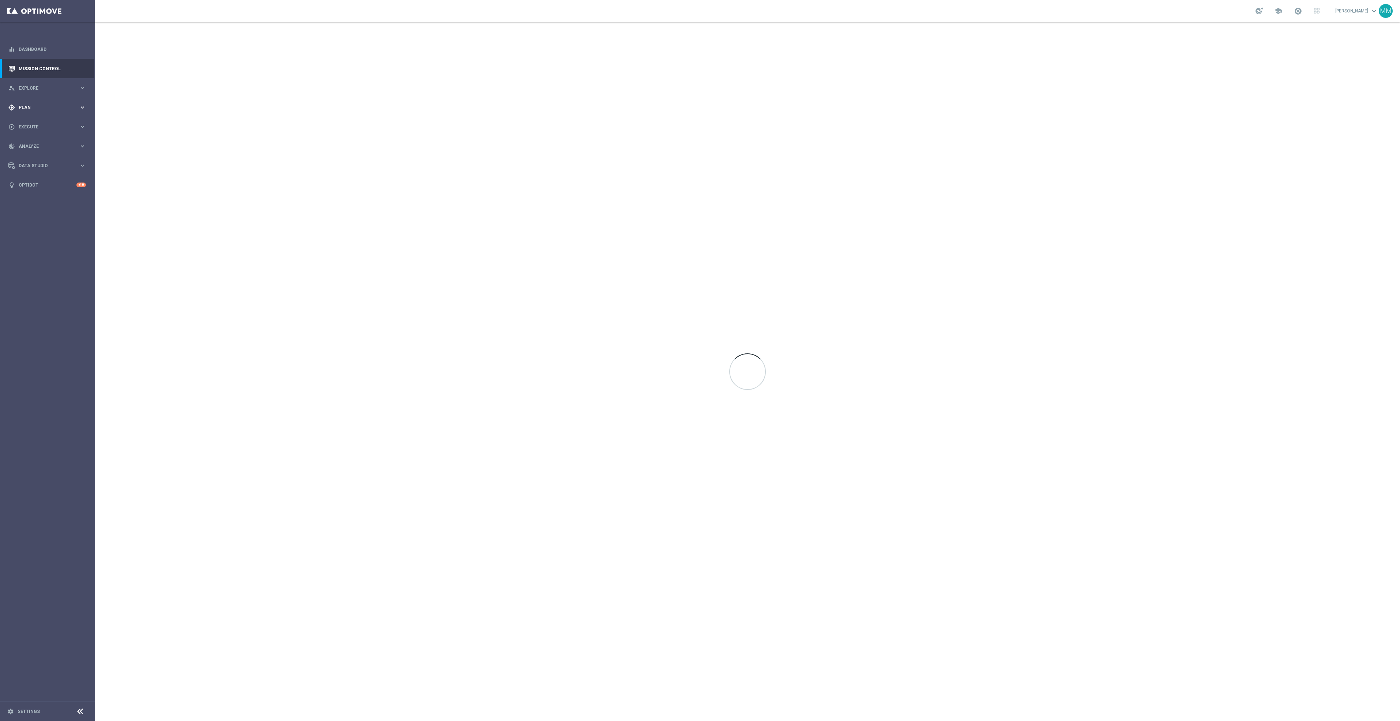
click at [60, 105] on span "Plan" at bounding box center [49, 107] width 60 height 4
click at [51, 142] on span "Templates" at bounding box center [45, 144] width 52 height 4
click at [44, 177] on link "OptiMobile Push" at bounding box center [49, 178] width 53 height 6
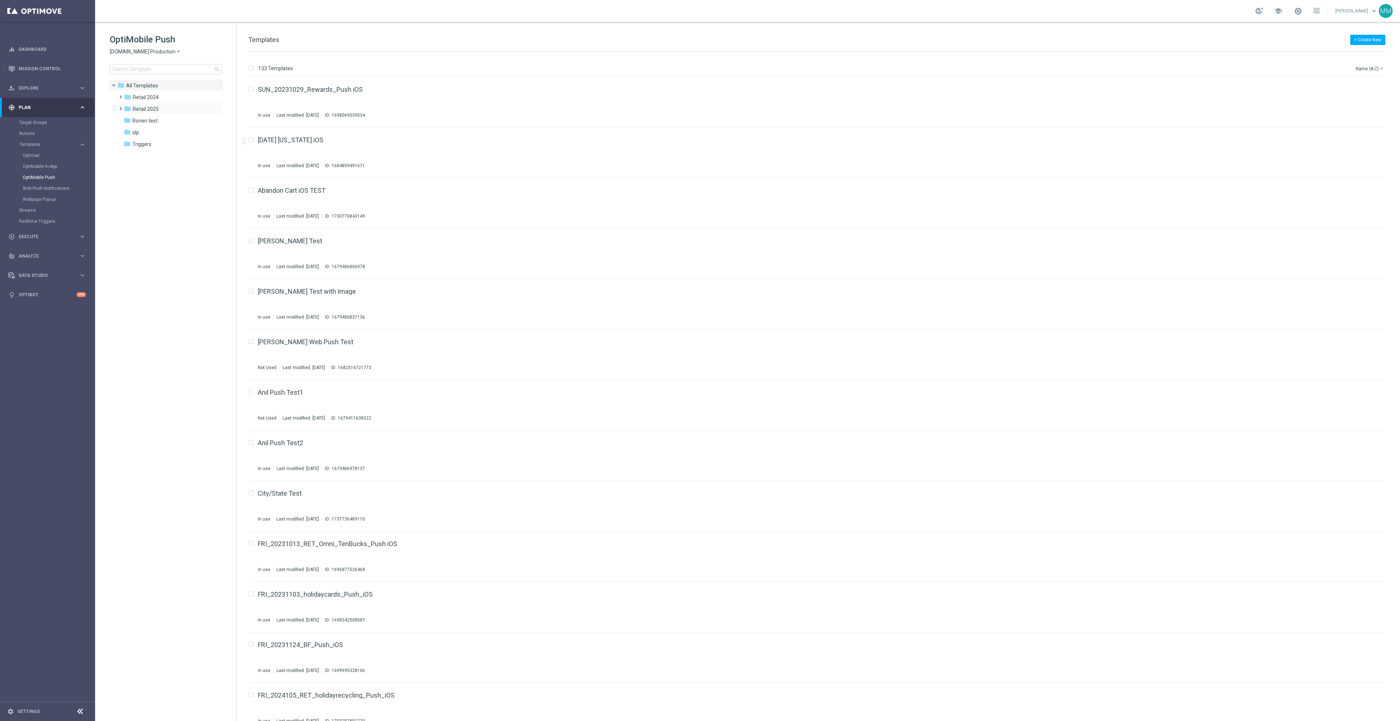
click at [174, 102] on div "folder Retail 2025 more_vert" at bounding box center [170, 108] width 108 height 12
click at [164, 108] on div "folder Retail 2025" at bounding box center [166, 109] width 84 height 8
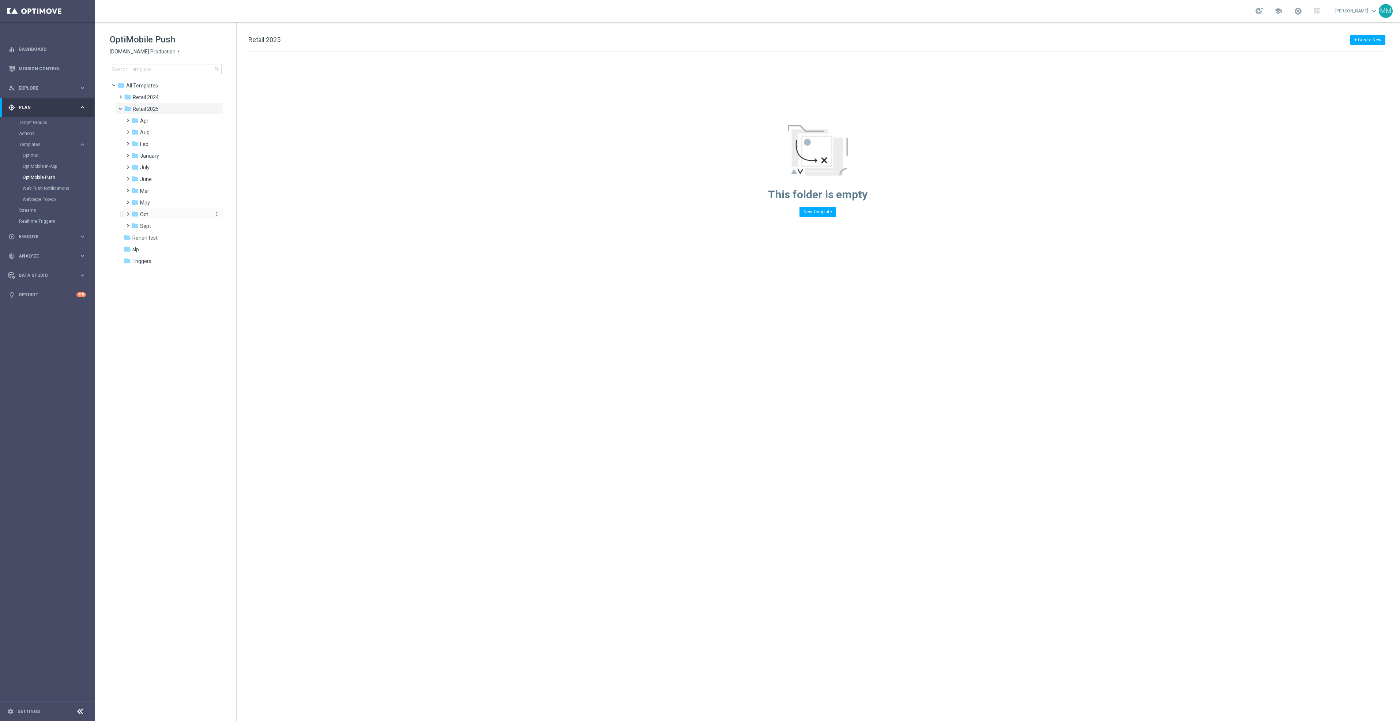
click at [160, 214] on div "folder Oct" at bounding box center [170, 214] width 78 height 8
click at [176, 261] on div "folder wo 10.5" at bounding box center [174, 261] width 72 height 8
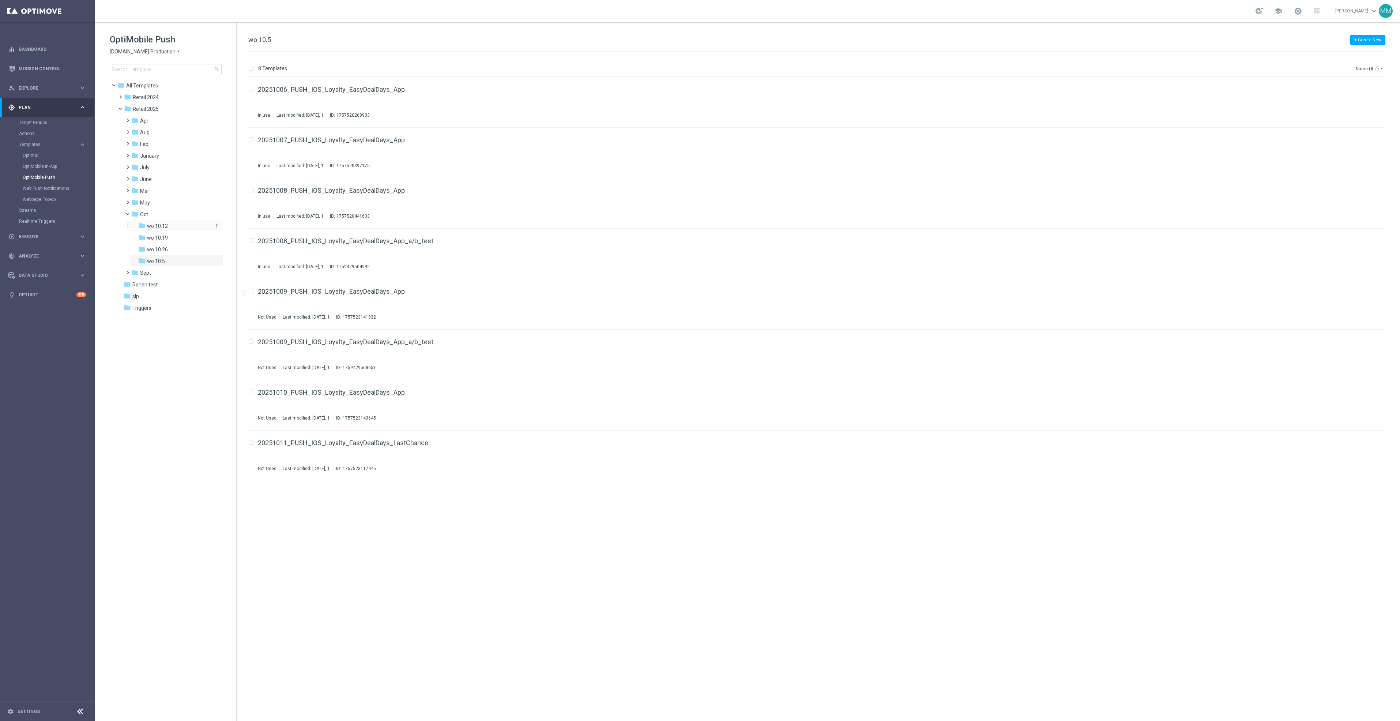
click at [177, 228] on div "folder wo 10.12" at bounding box center [174, 226] width 72 height 8
